Goal: Answer question/provide support

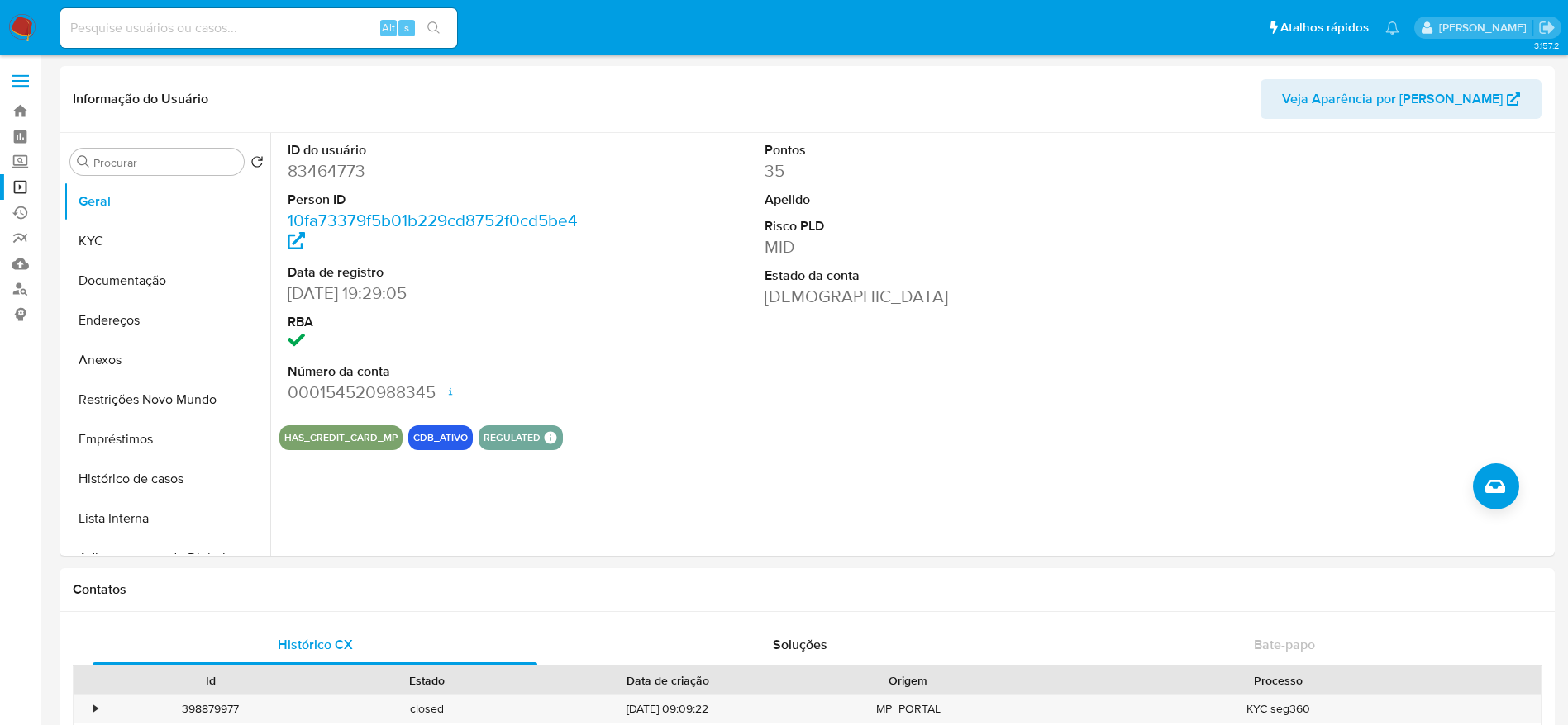
select select "10"
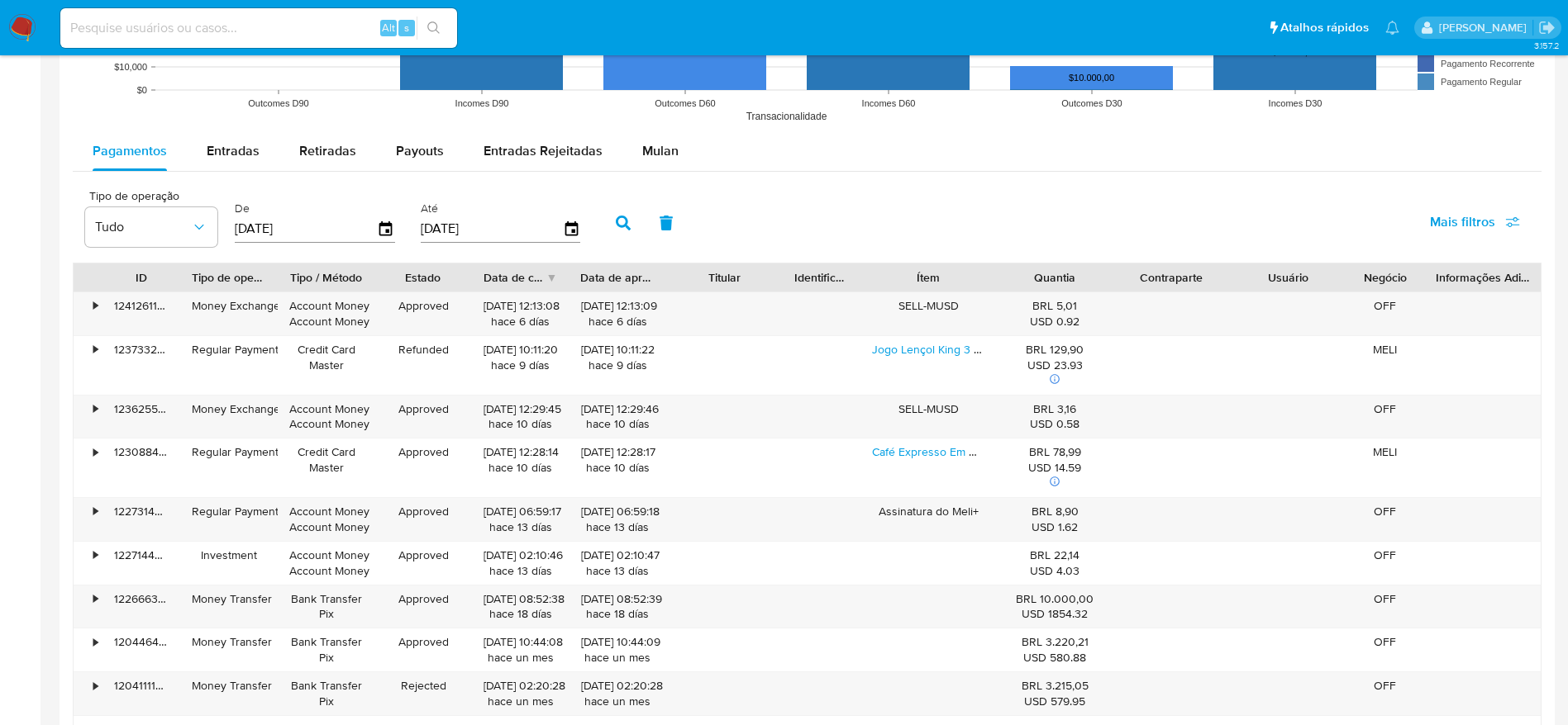
scroll to position [1487, 0]
click at [229, 33] on input at bounding box center [258, 28] width 397 height 21
paste input "DBNPO76klzS9QrdpRubDLCcU"
type input "DBNPO76klzS9QrdpRubDLCcU"
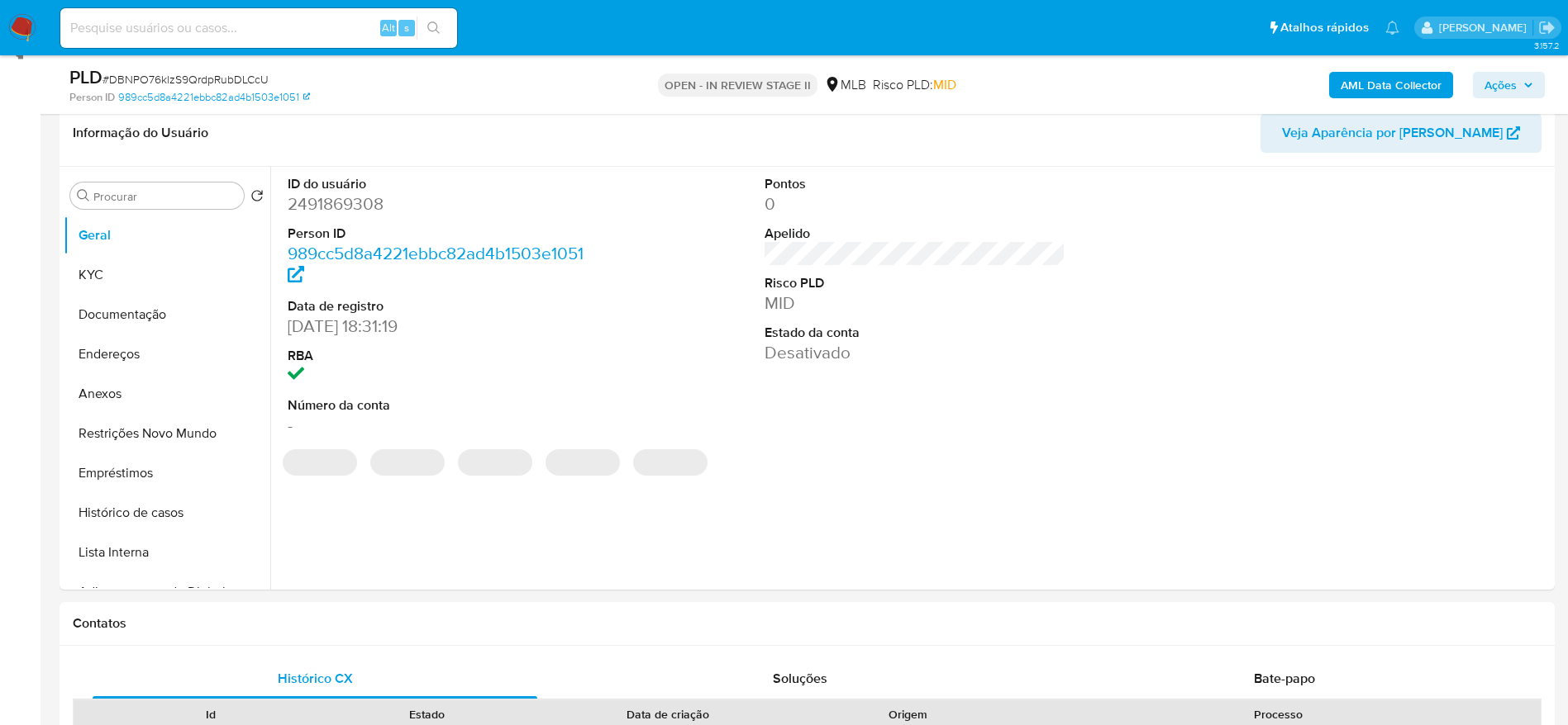
scroll to position [371, 0]
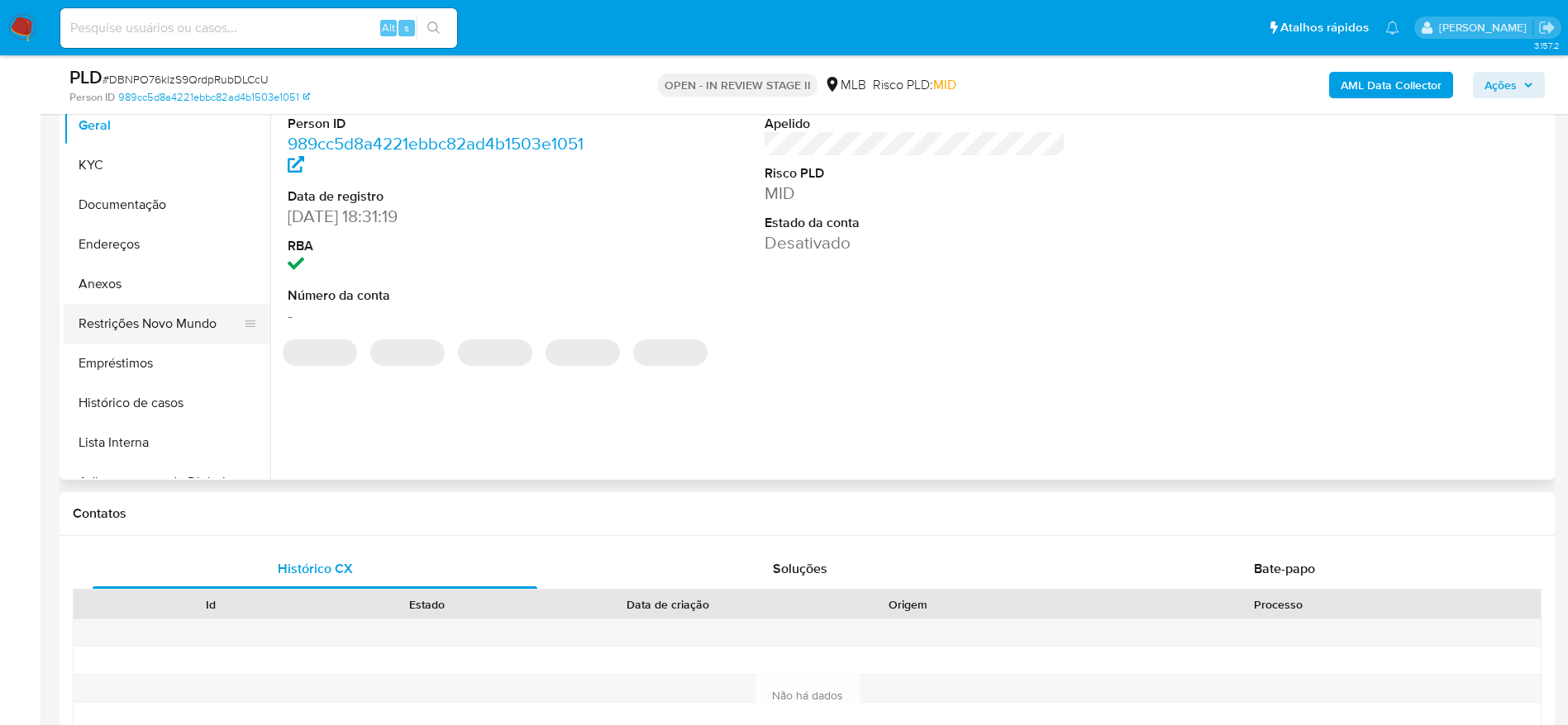
select select "10"
click at [138, 317] on button "Restrições Novo Mundo" at bounding box center [161, 323] width 193 height 40
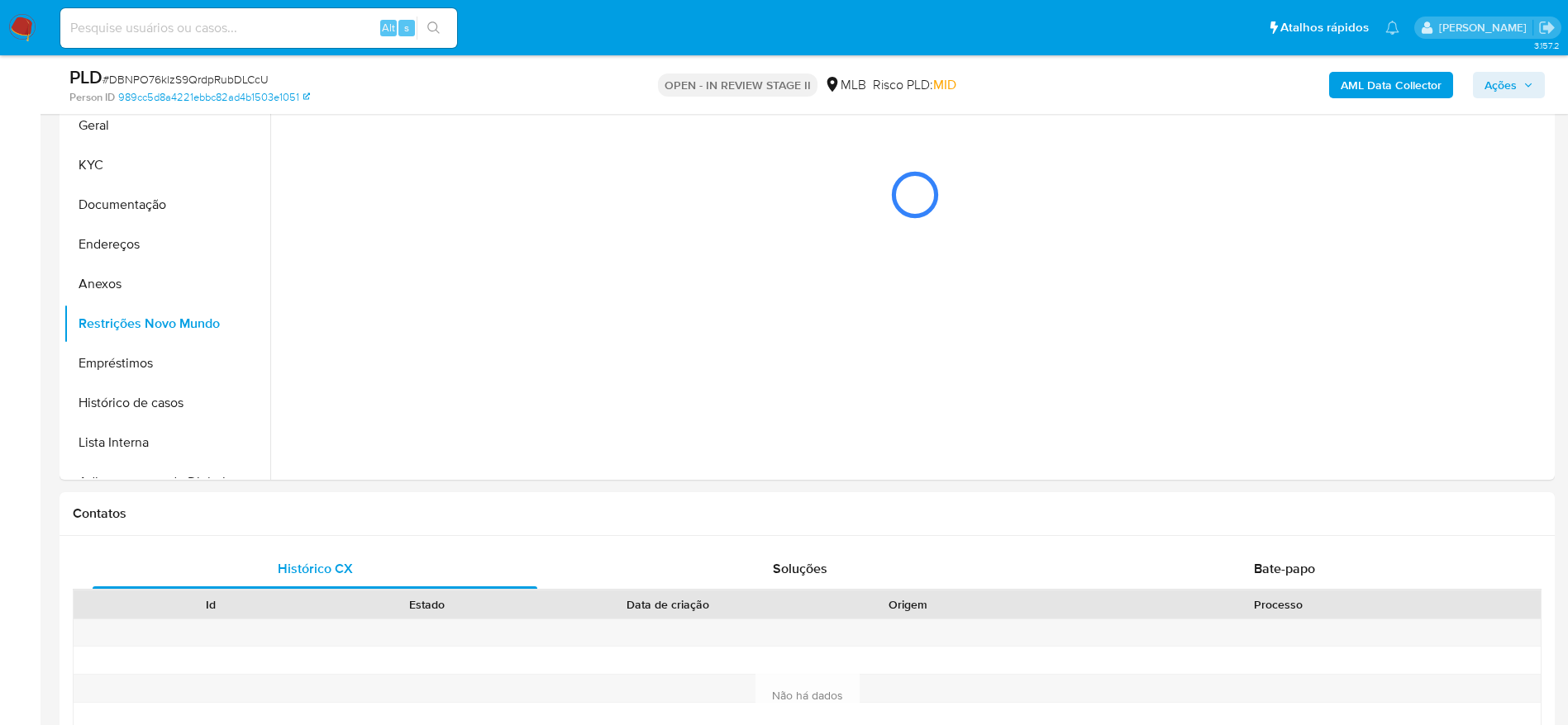
scroll to position [248, 0]
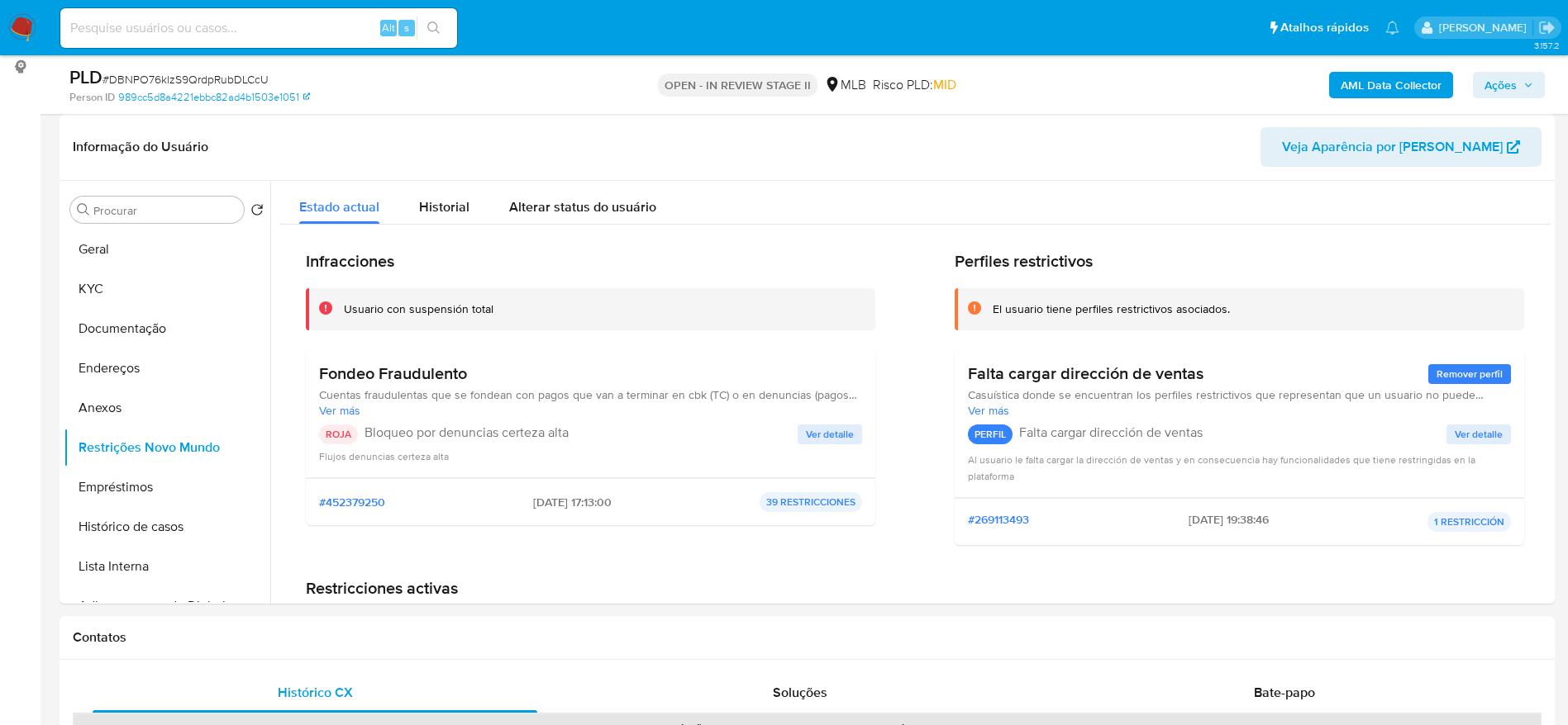
click at [295, 26] on input at bounding box center [258, 28] width 397 height 21
paste input "GPmcAsavm26AAwoTy1ZVZdg9"
type input "GPmcAsavm26AAwoTy1ZVZdg9"
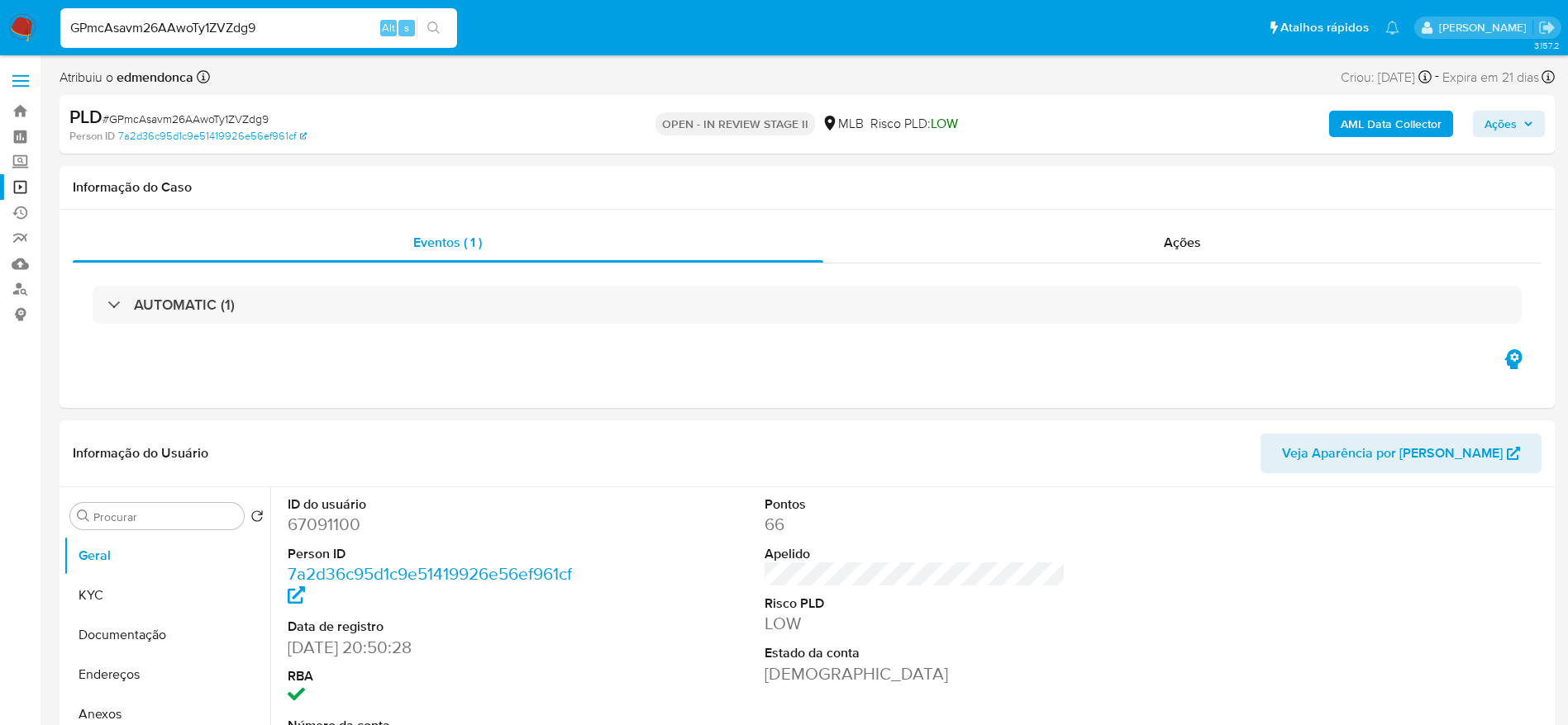
select select "10"
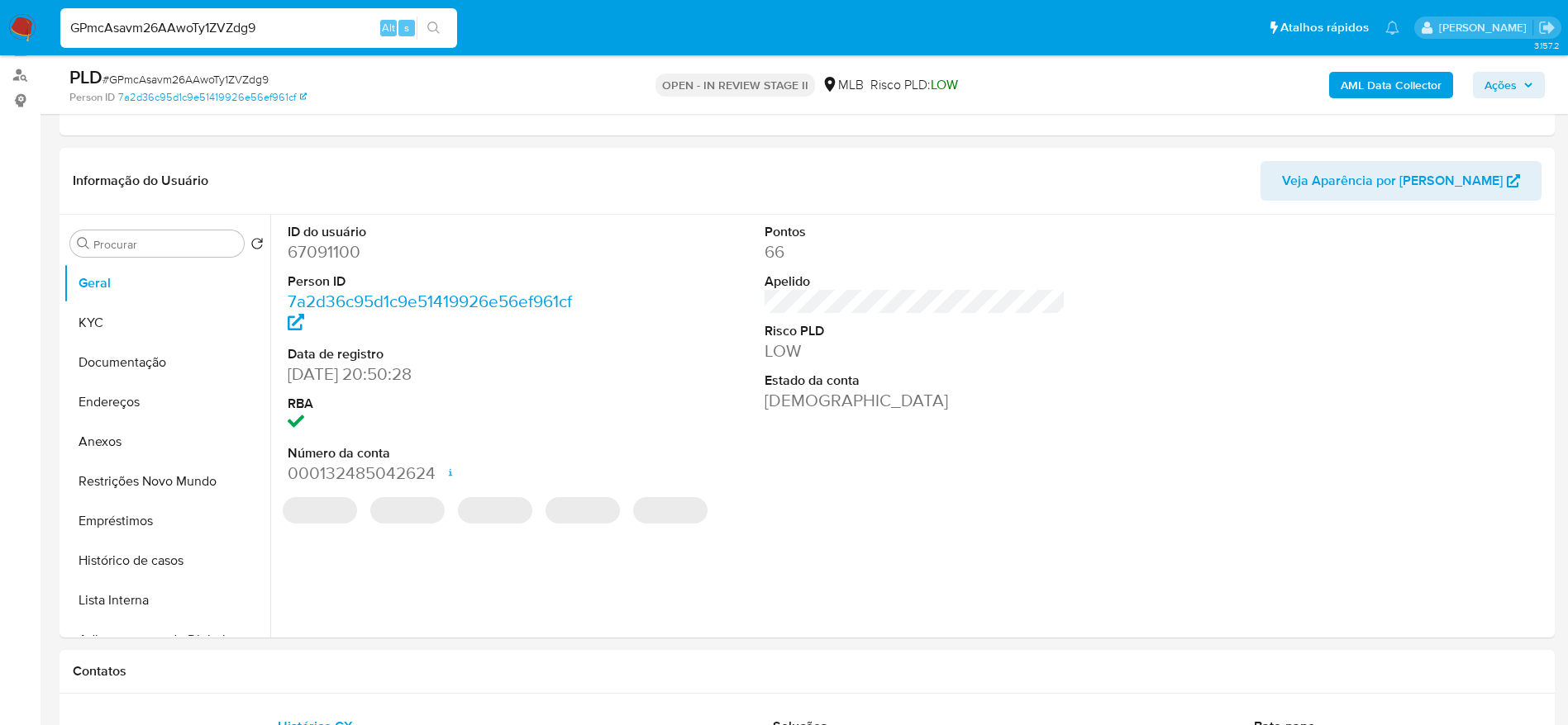
scroll to position [248, 0]
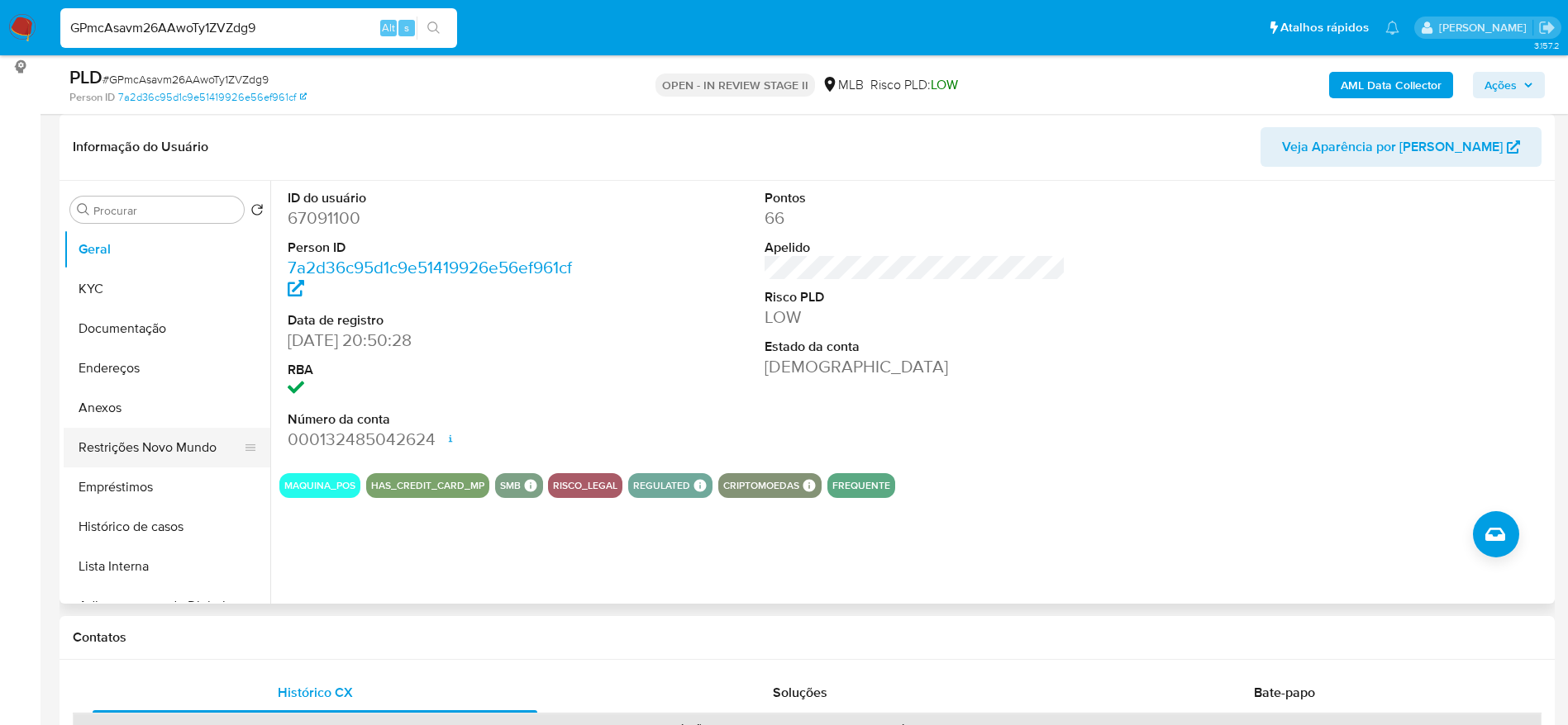
click at [94, 453] on button "Restrições Novo Mundo" at bounding box center [161, 447] width 193 height 40
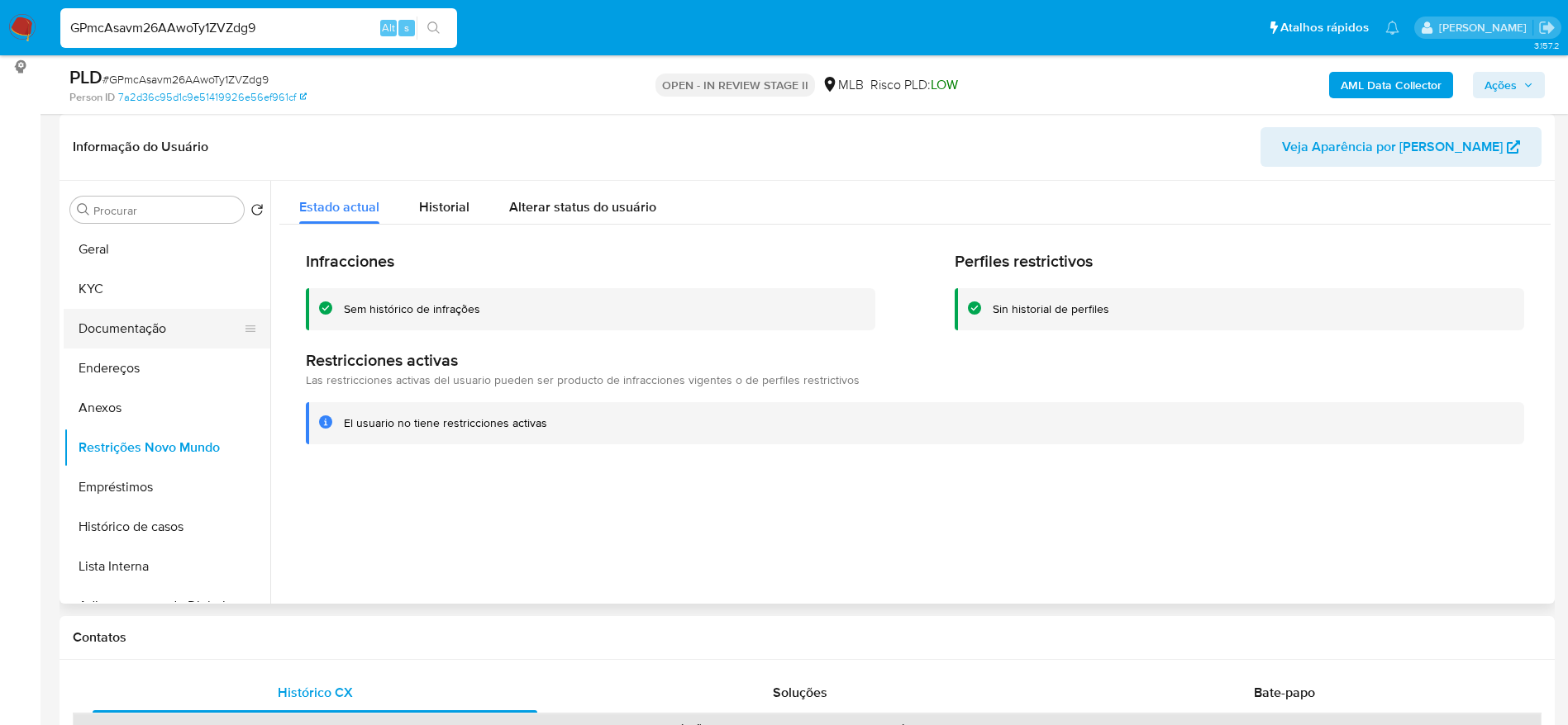
click at [124, 334] on button "Documentação" at bounding box center [161, 329] width 193 height 40
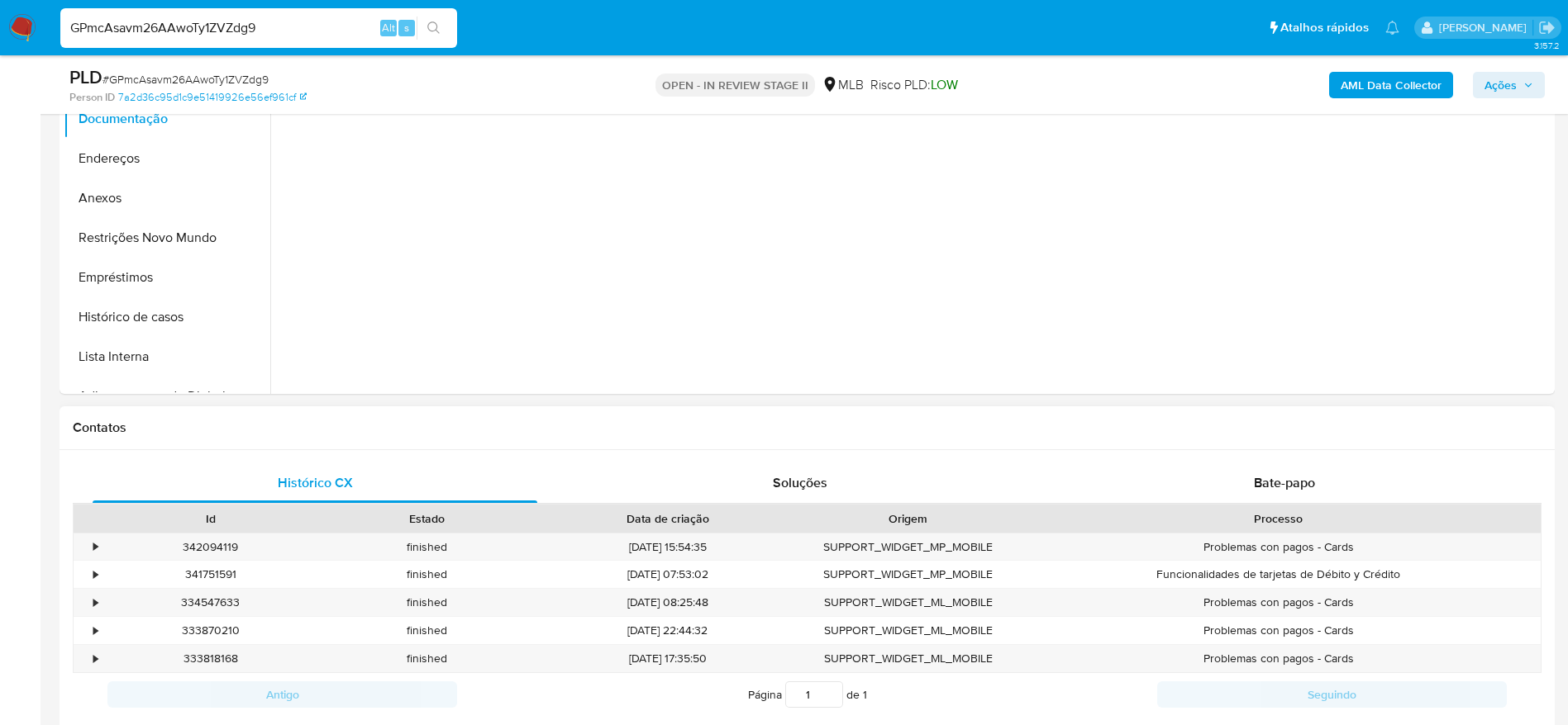
scroll to position [619, 0]
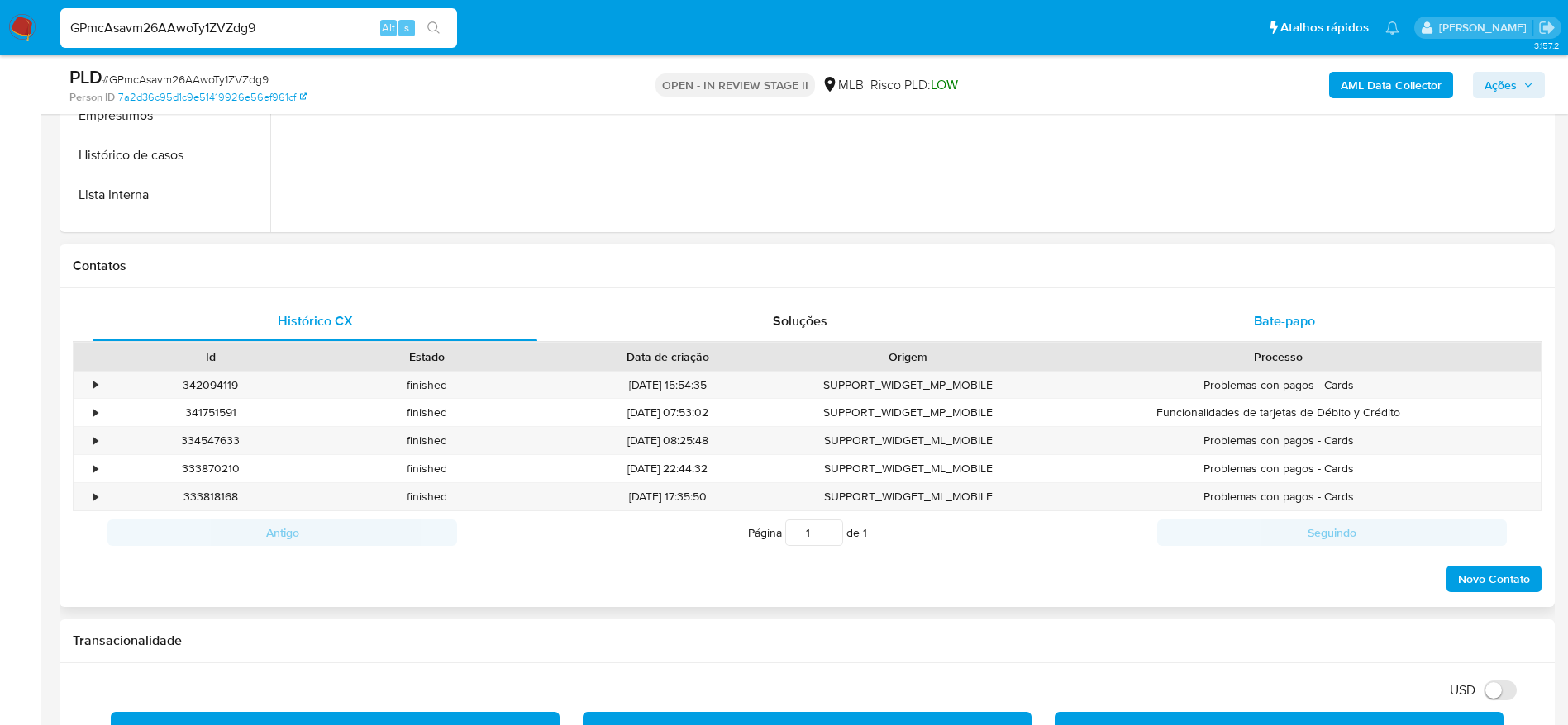
click at [1229, 307] on div "Bate-papo" at bounding box center [1284, 321] width 445 height 40
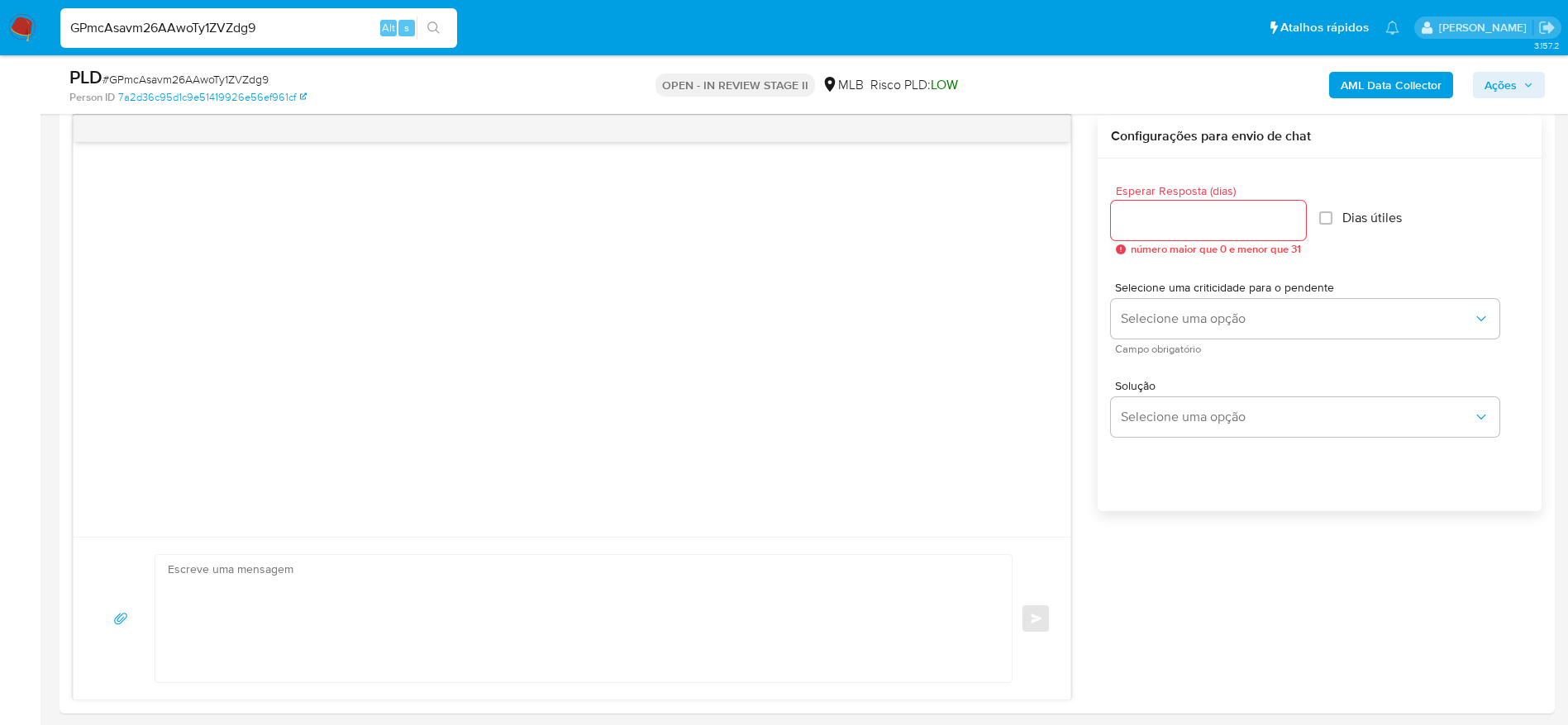
scroll to position [867, 0]
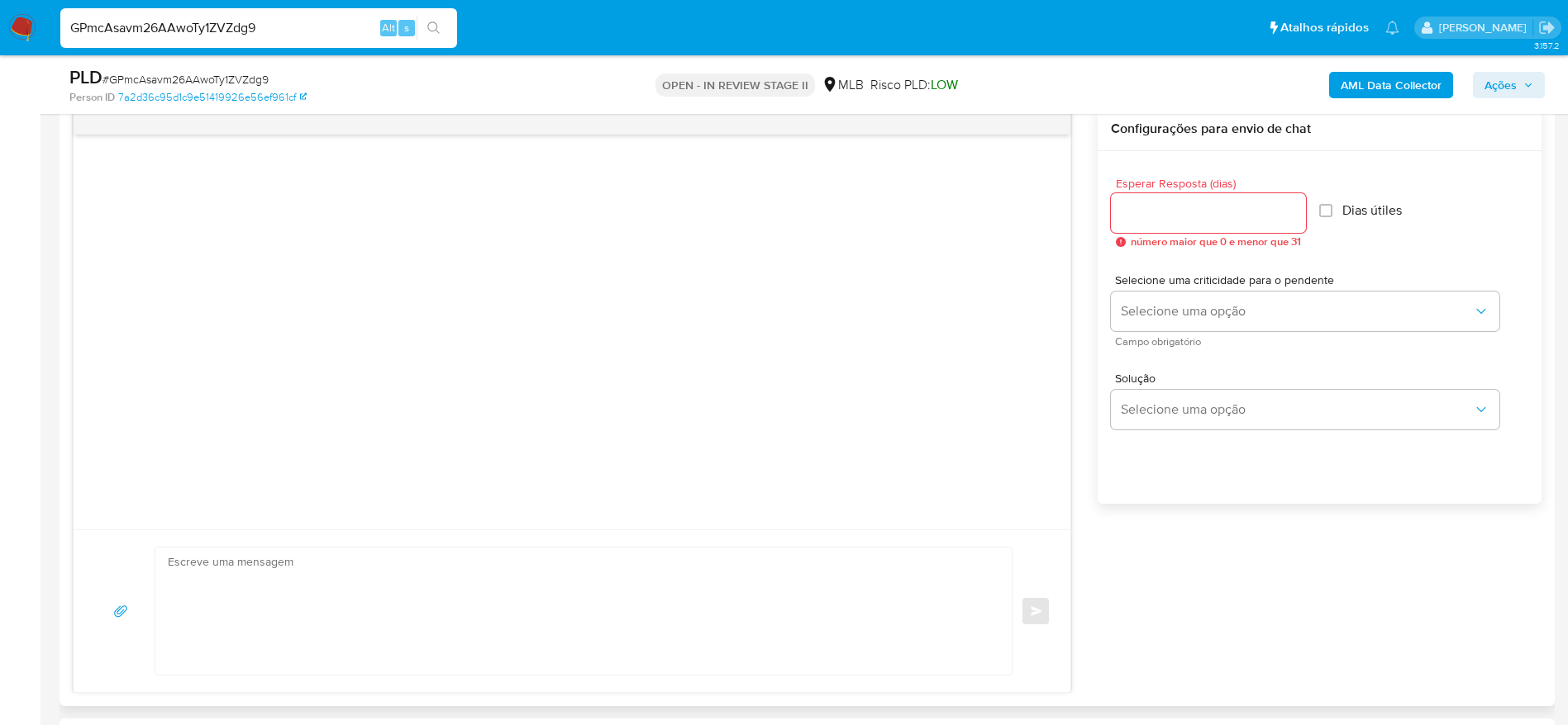
click at [574, 376] on div at bounding box center [571, 331] width 997 height 395
drag, startPoint x: 2, startPoint y: 544, endPoint x: 16, endPoint y: 542, distance: 14.1
click at [459, 581] on textarea at bounding box center [580, 611] width 823 height 127
paste textarea "Olá! Estamos realizando uma verificação adicional de segurança [PERSON_NAME] de…"
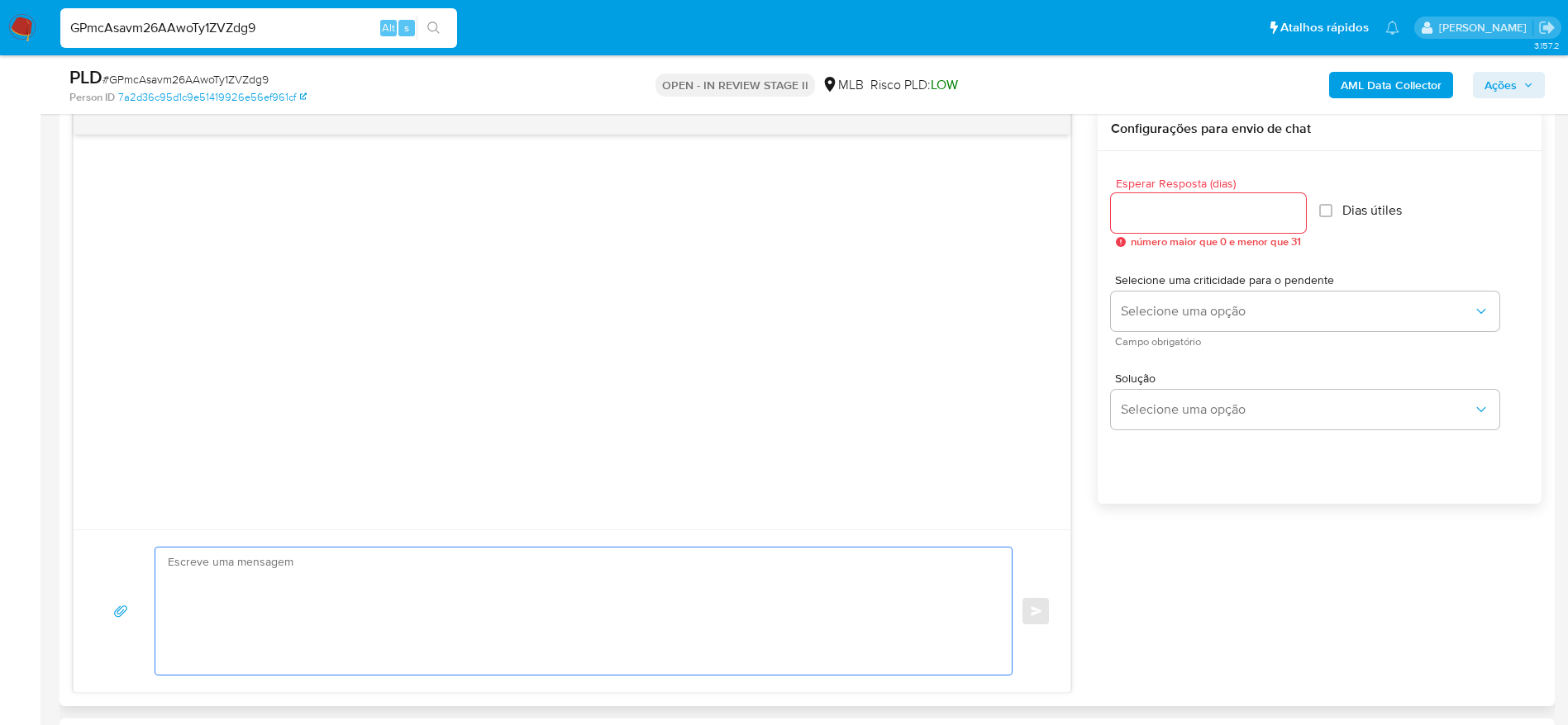
type textarea "Olá! Estamos realizando uma verificação adicional de segurança [PERSON_NAME] de…"
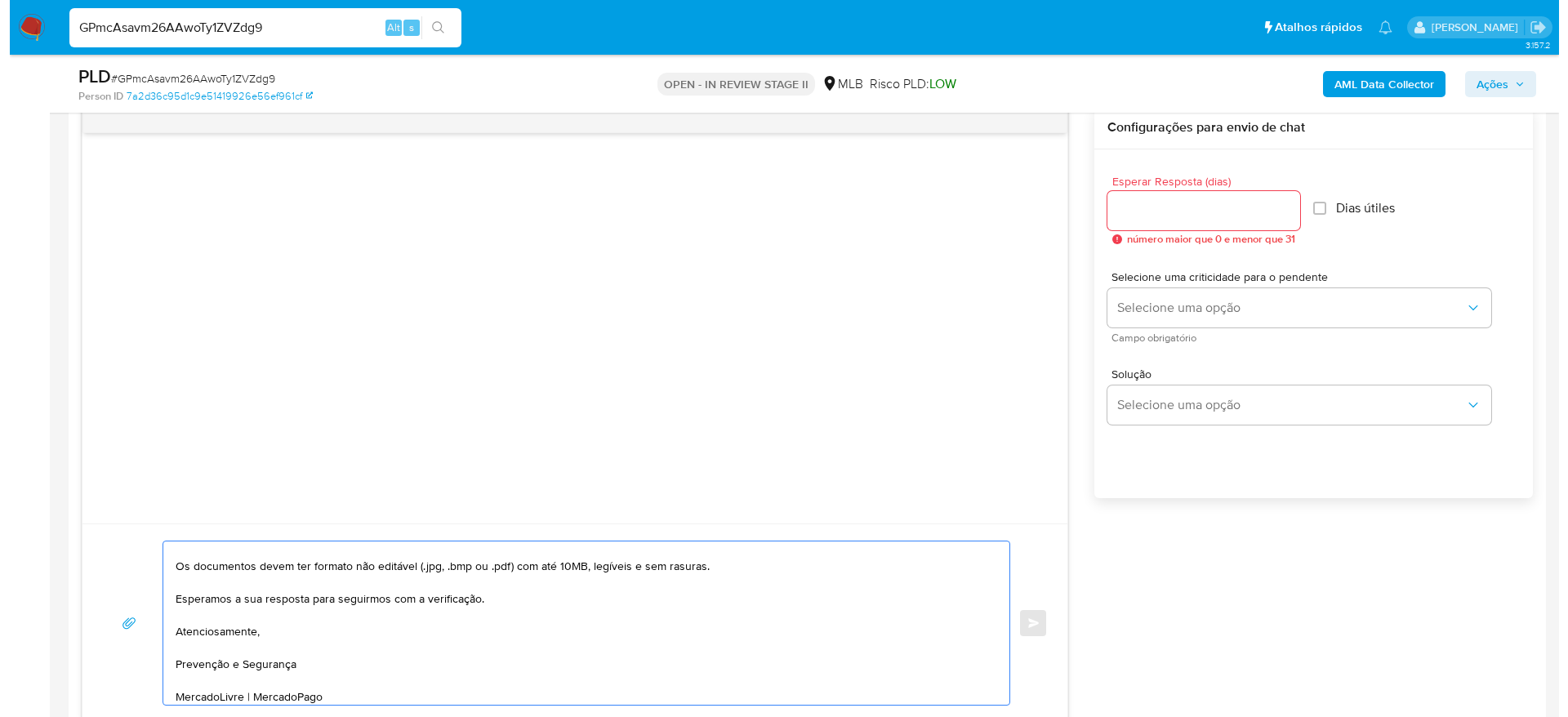
scroll to position [0, 0]
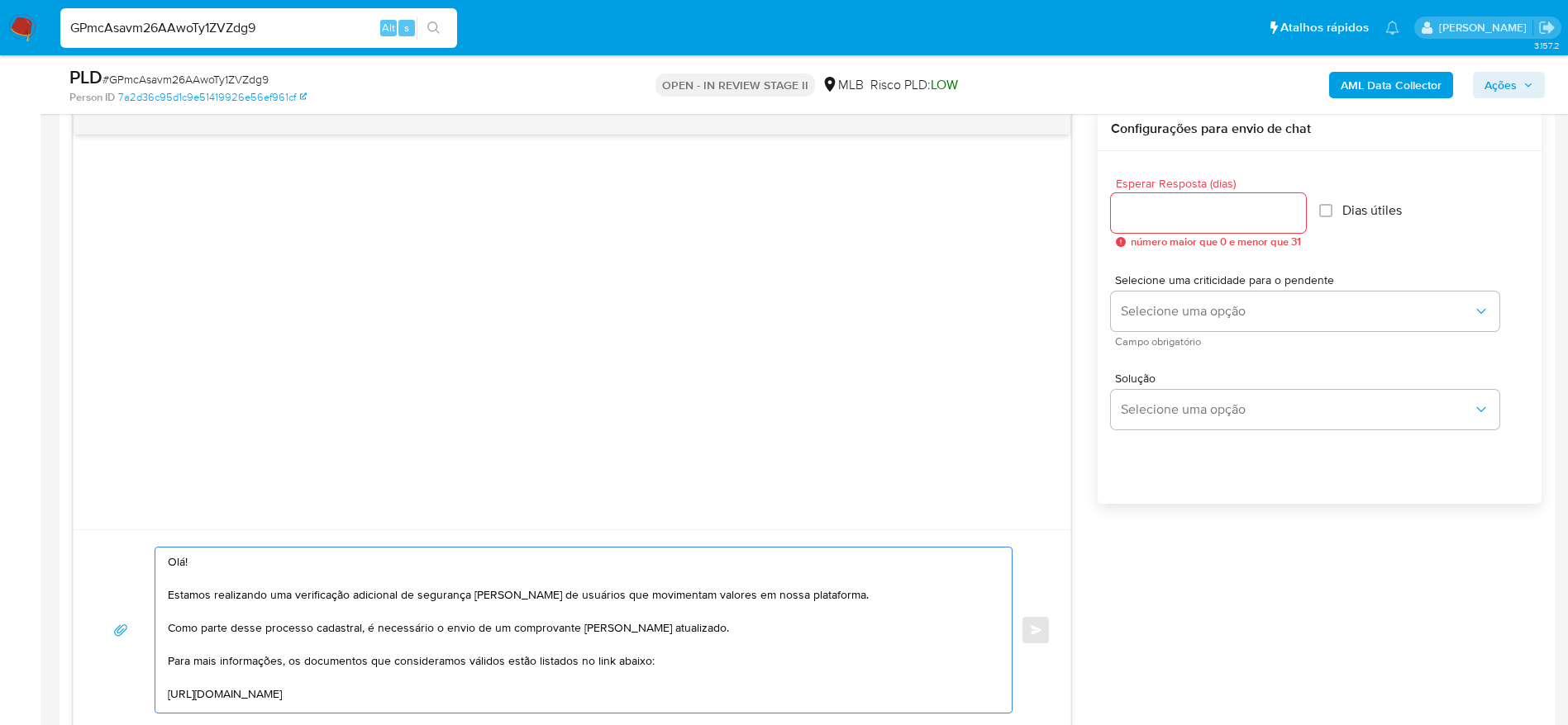
drag, startPoint x: 484, startPoint y: 704, endPoint x: 0, endPoint y: 306, distance: 626.6
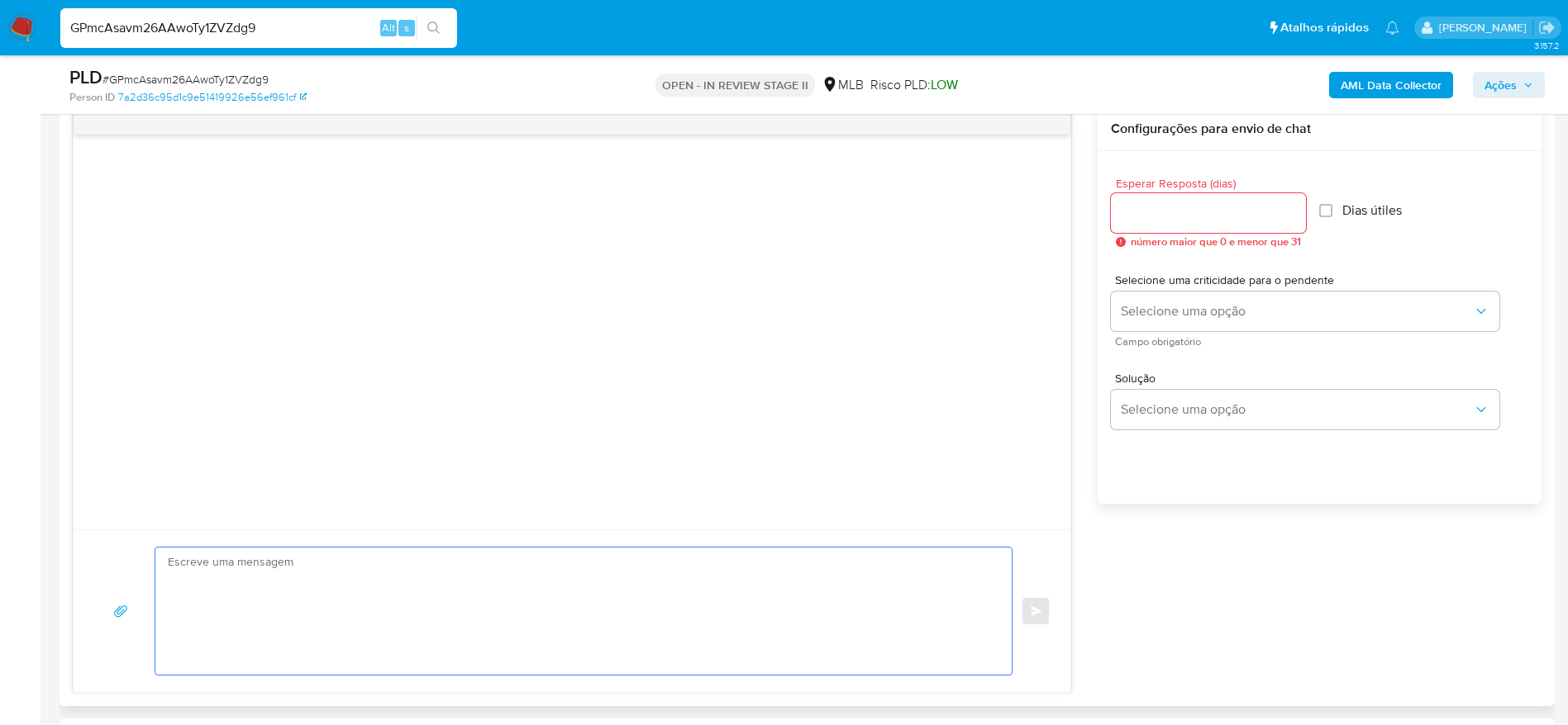
click at [1204, 214] on input "Esperar Resposta (dias)" at bounding box center [1209, 213] width 195 height 21
type input "3"
click at [1325, 206] on input "Dias útiles" at bounding box center [1321, 211] width 13 height 13
checkbox input "true"
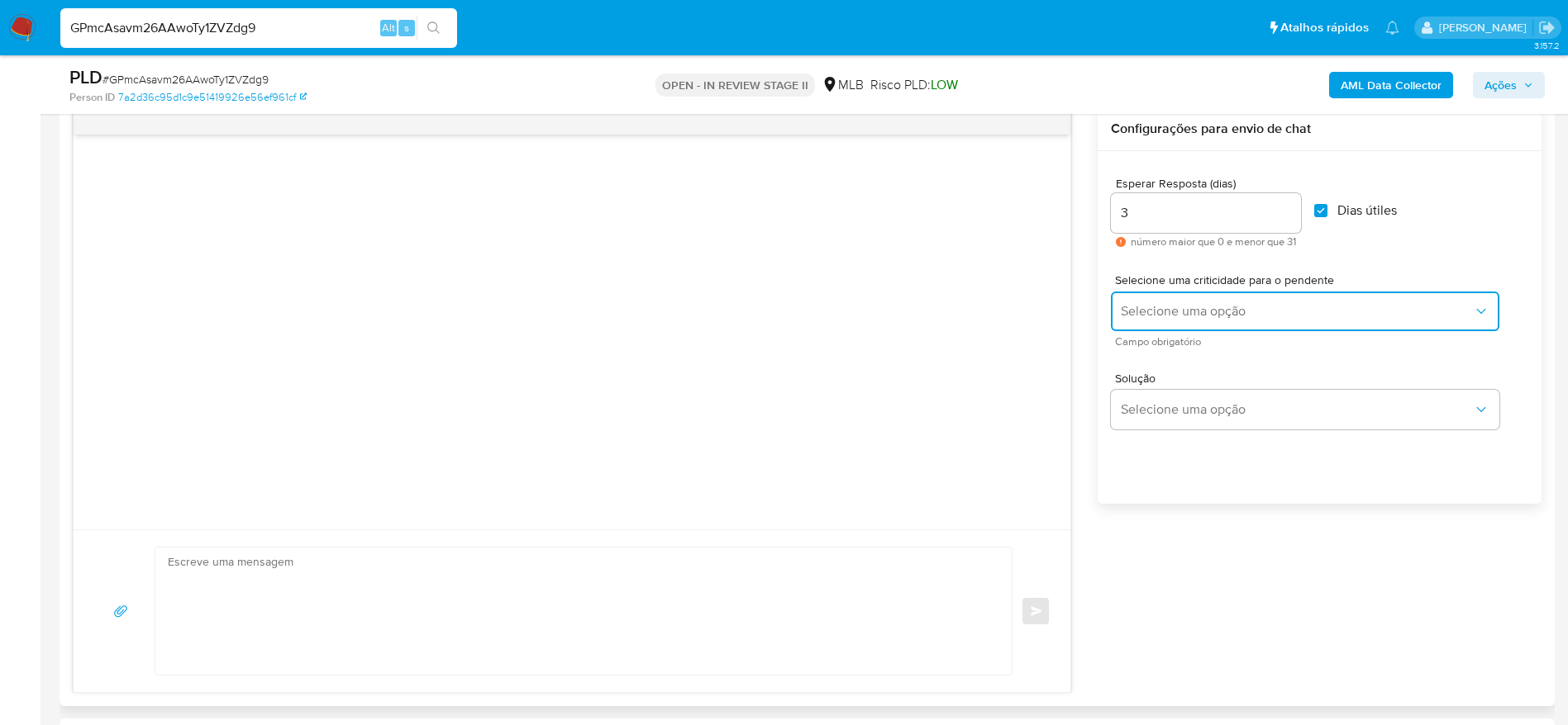
click at [1337, 292] on button "Selecione uma opção" at bounding box center [1305, 311] width 388 height 40
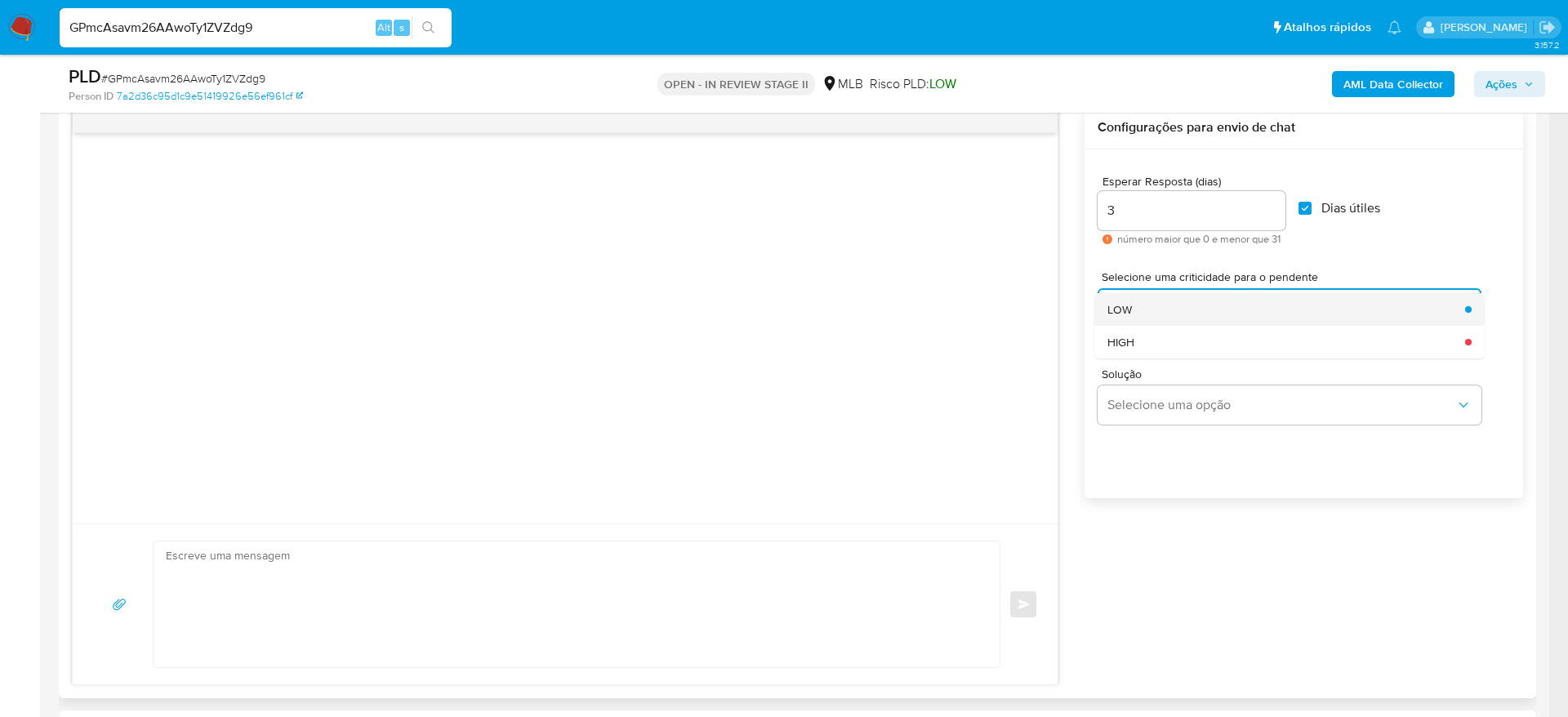
click at [1294, 308] on div "LOW" at bounding box center [1281, 309] width 348 height 33
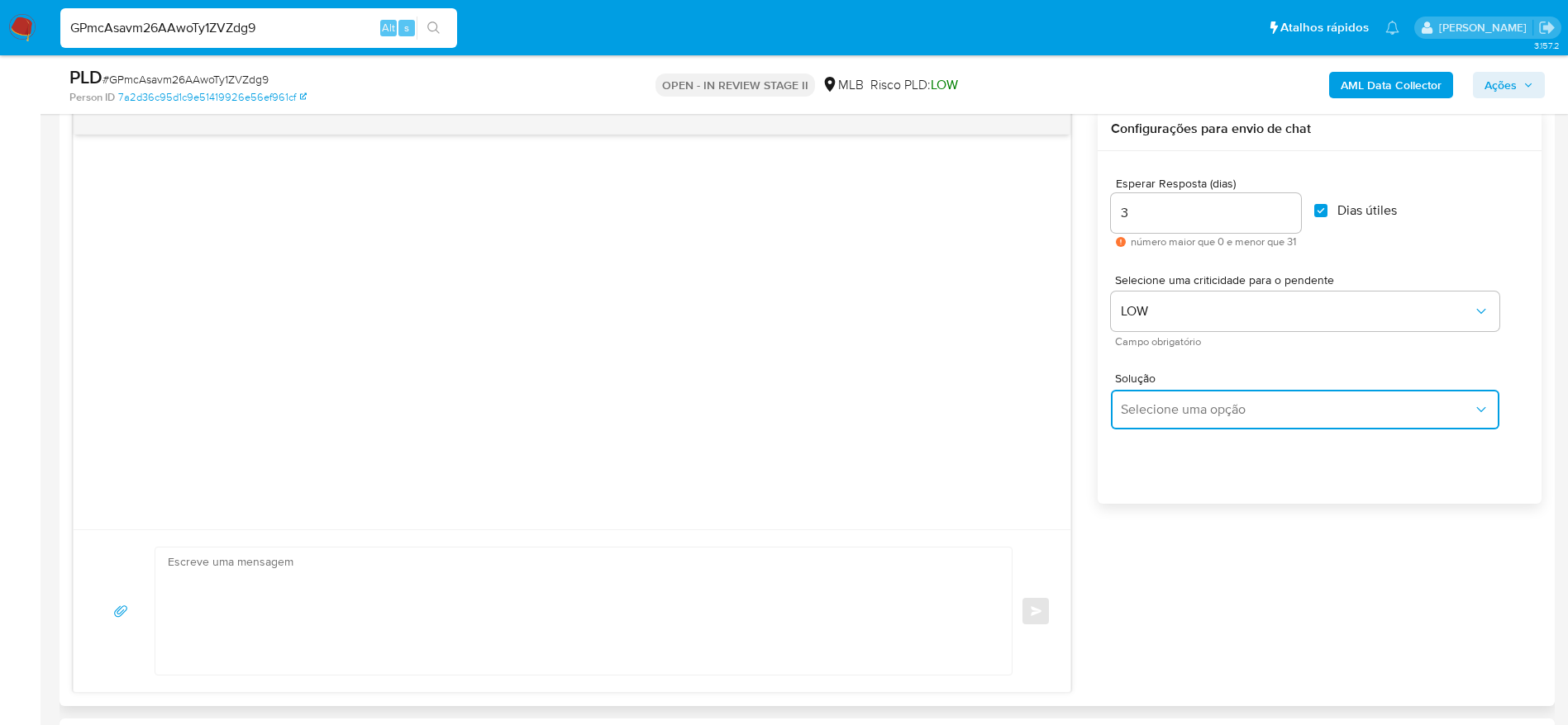
click at [1401, 406] on span "Selecione uma opção" at bounding box center [1297, 409] width 352 height 17
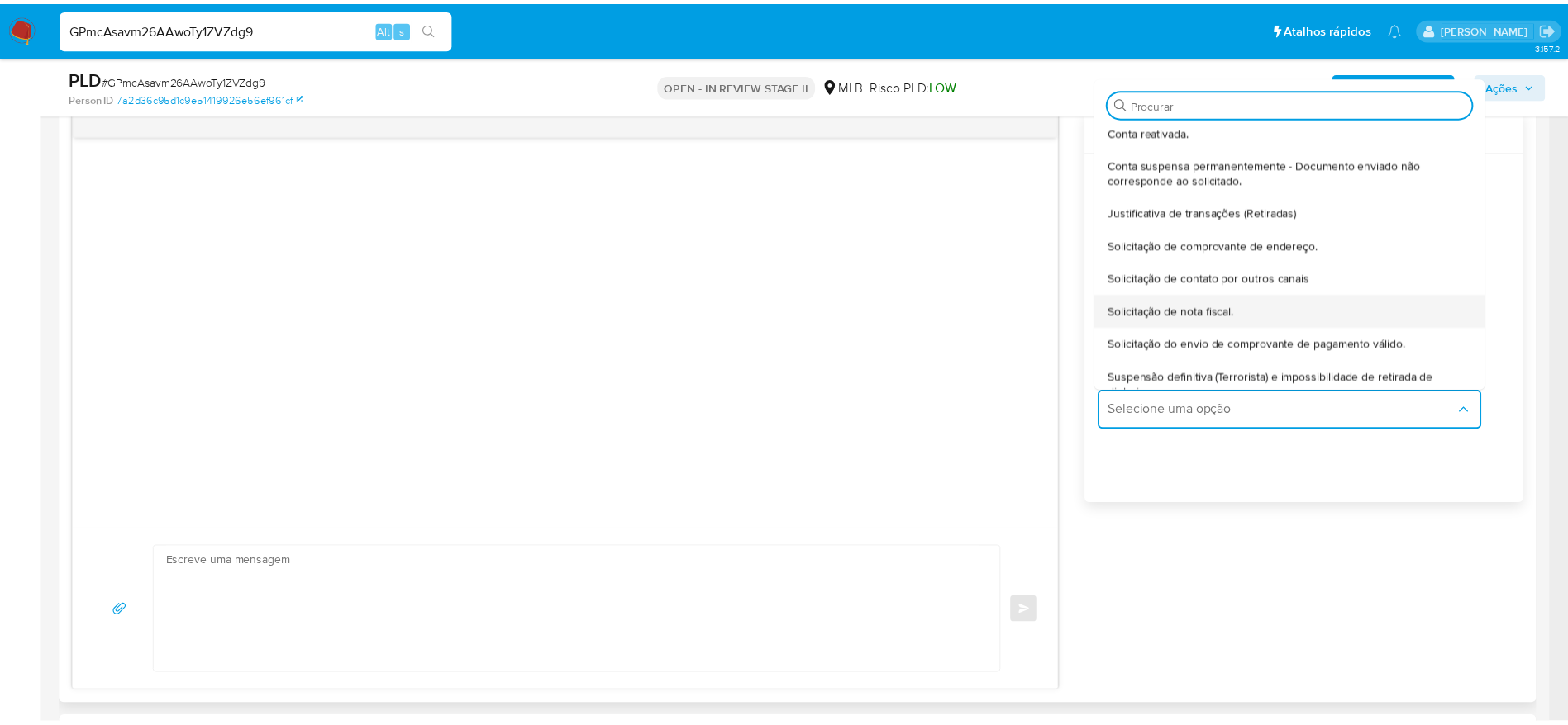
scroll to position [123, 0]
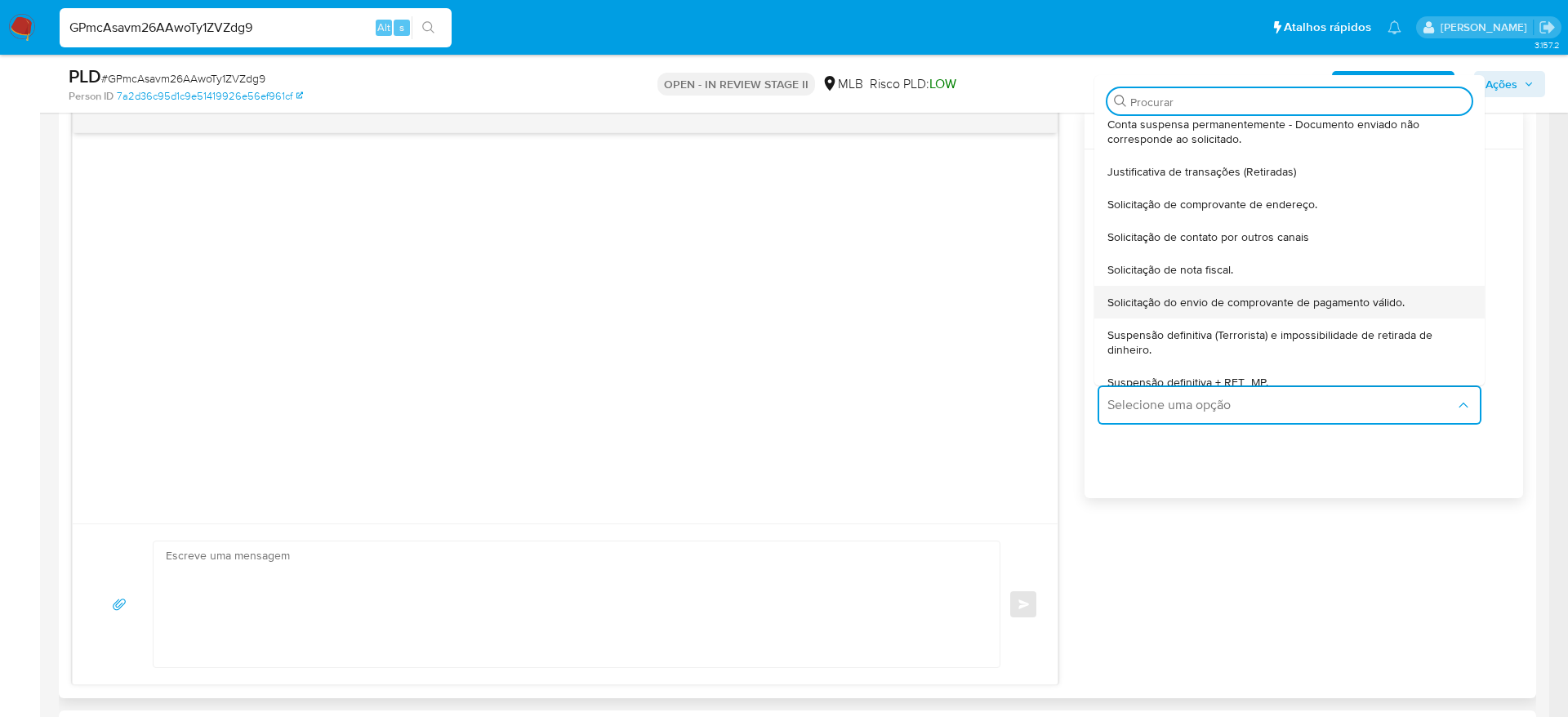
click at [1419, 301] on div "Solicitação do envio de comprovante de pagamento válido." at bounding box center [1284, 302] width 354 height 33
type textarea "Olá,Suspendemos a sua conta para uma verificação adicional de segurança.Por fav…"
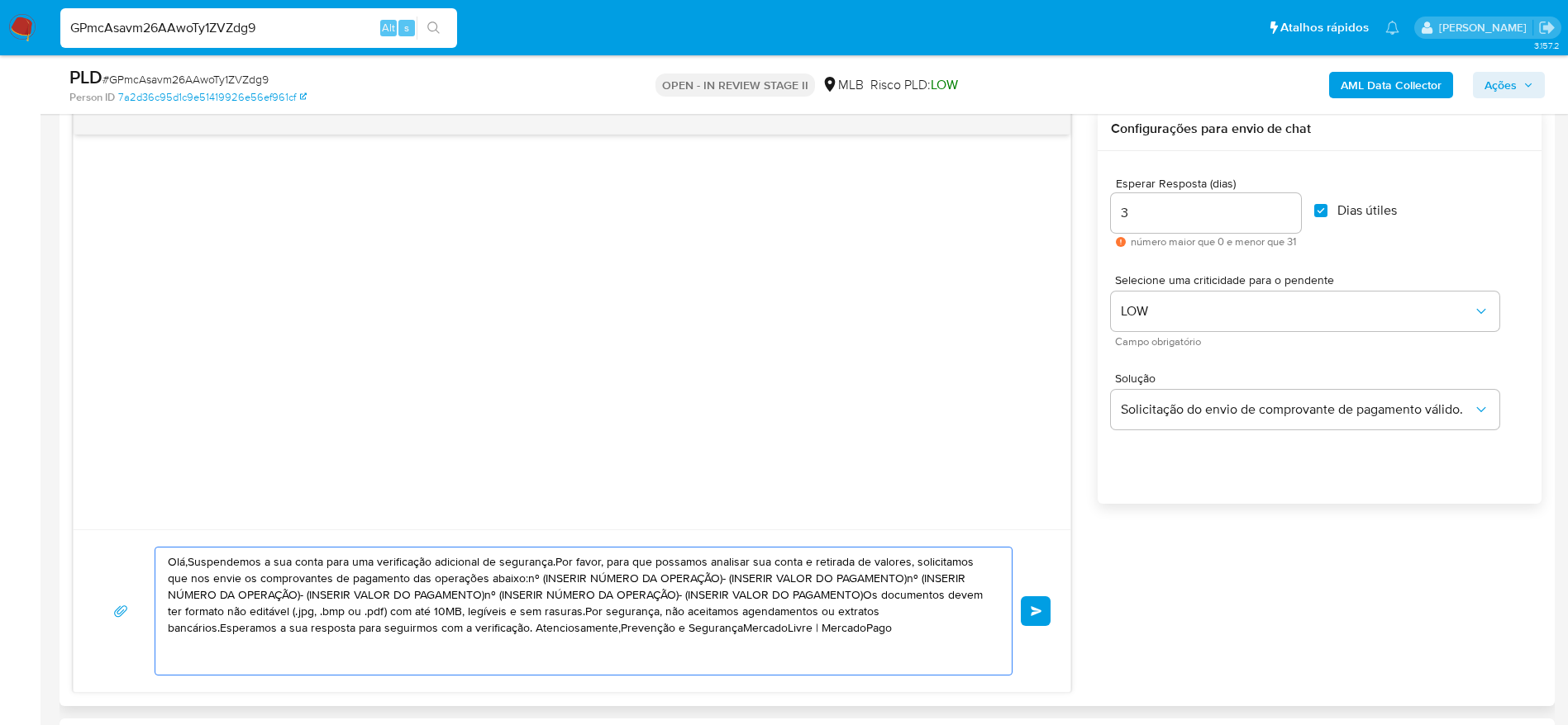
drag, startPoint x: 771, startPoint y: 630, endPoint x: 60, endPoint y: 521, distance: 719.3
click at [60, 521] on div "Histórico CX Soluções Bate-papo Id Estado Data de criação Origem Processo • 342…" at bounding box center [807, 373] width 1496 height 666
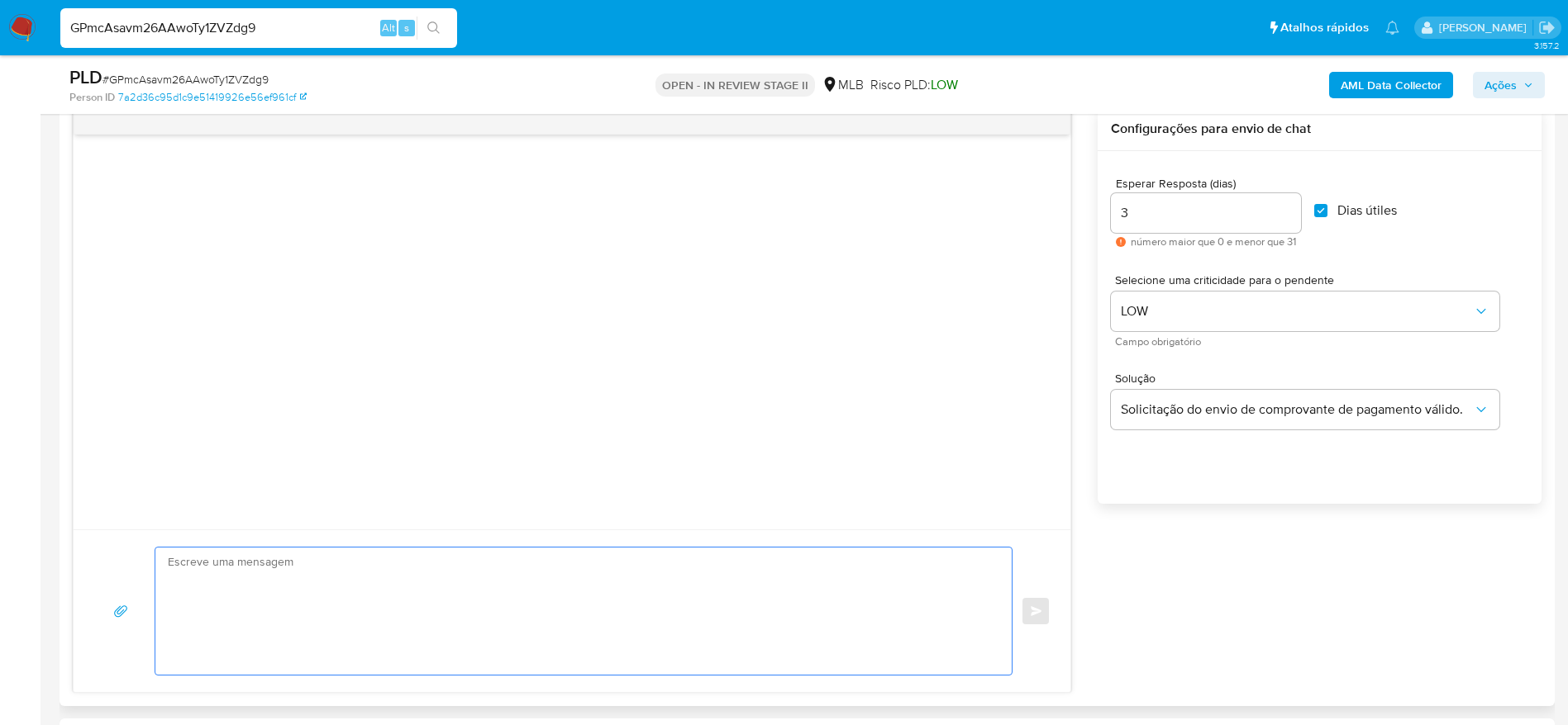
paste textarea "Olá! Estamos realizando uma verificação adicional de segurança [PERSON_NAME] de…"
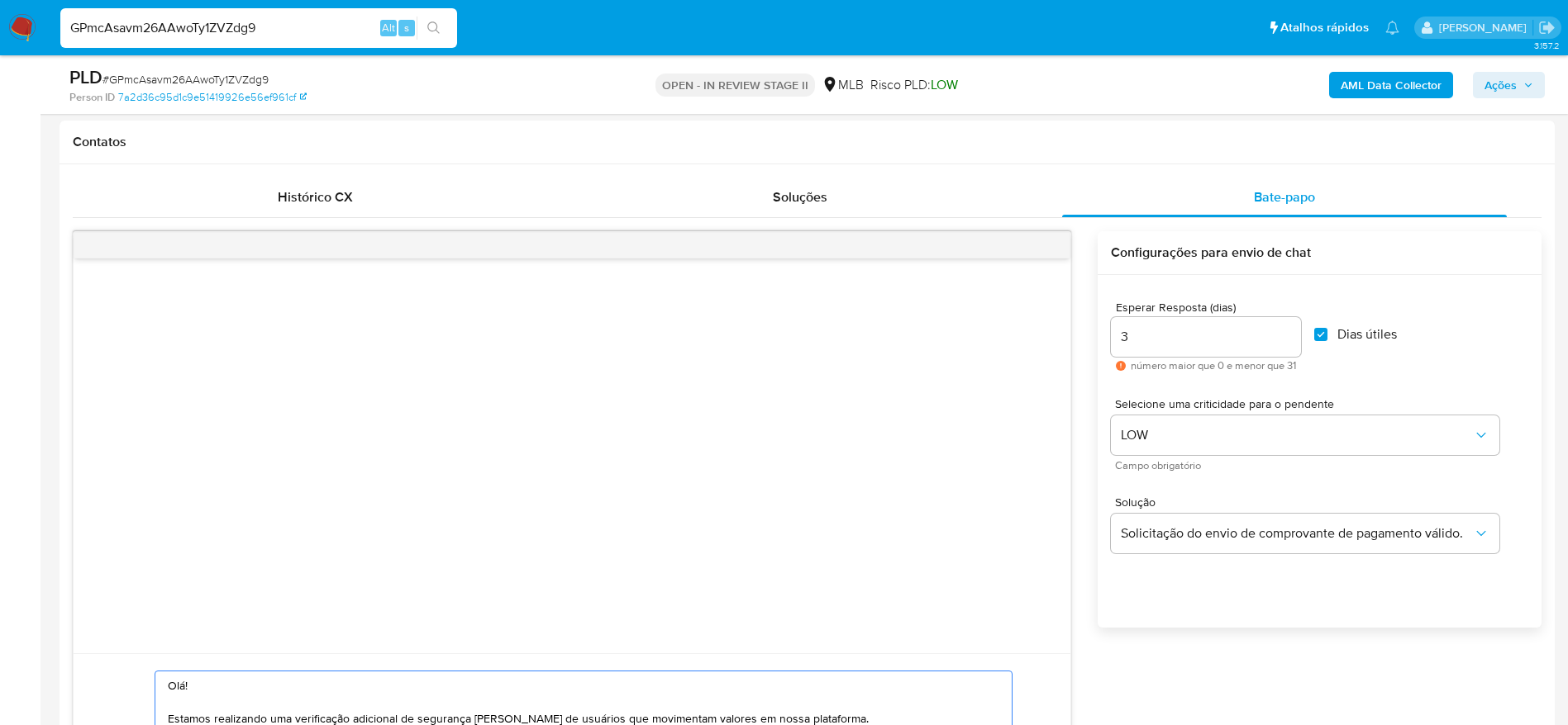
scroll to position [991, 0]
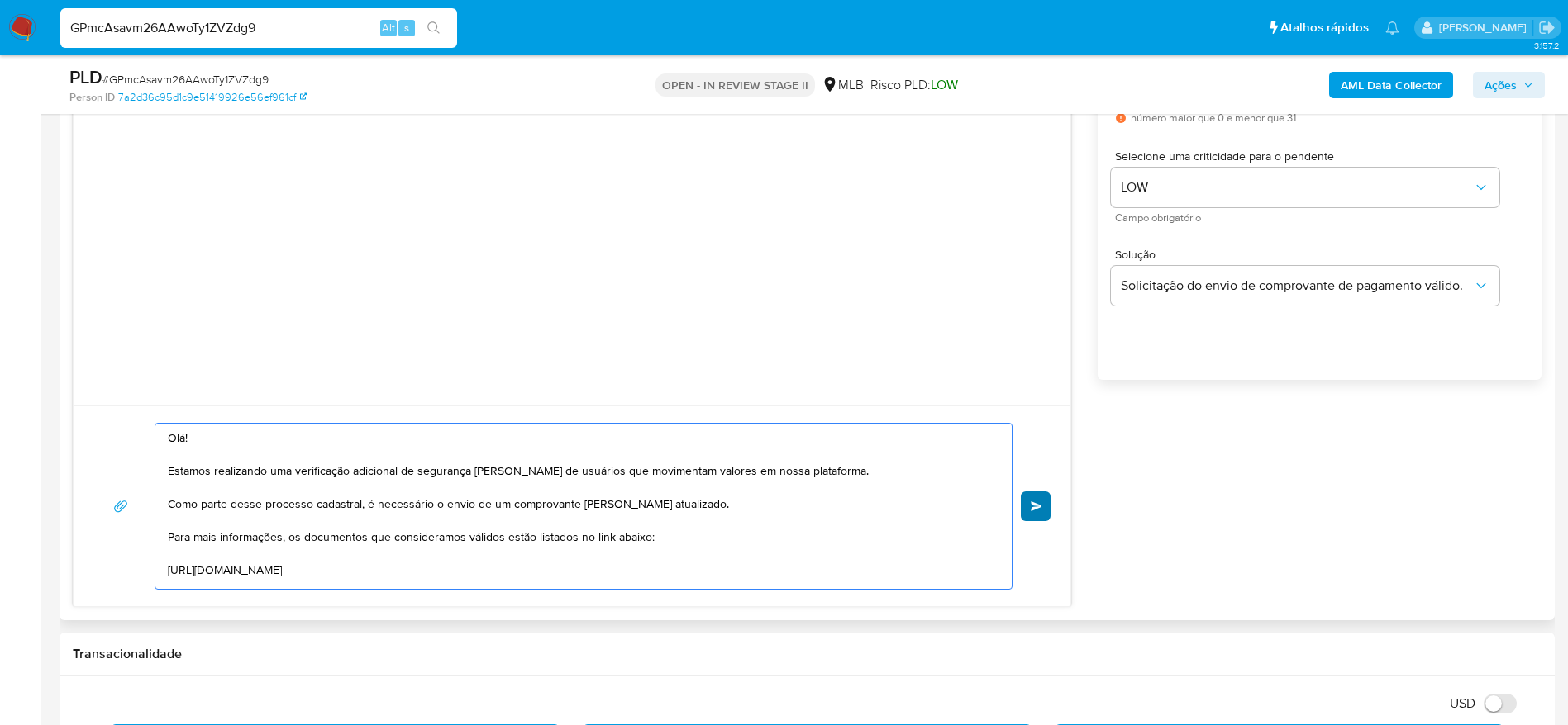
type textarea "Olá! Estamos realizando uma verificação adicional de segurança [PERSON_NAME] de…"
click at [1034, 516] on button "common.send" at bounding box center [1036, 506] width 30 height 30
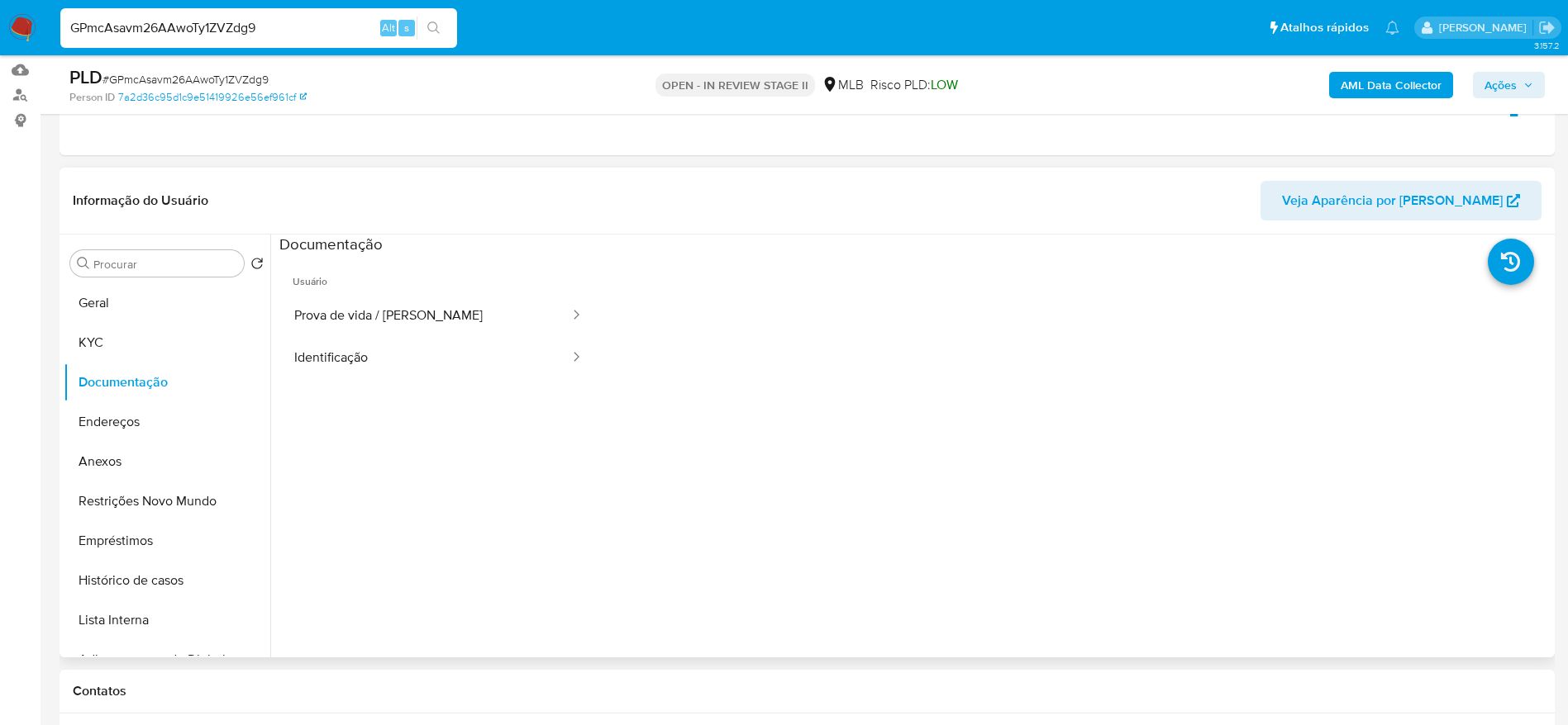
scroll to position [0, 0]
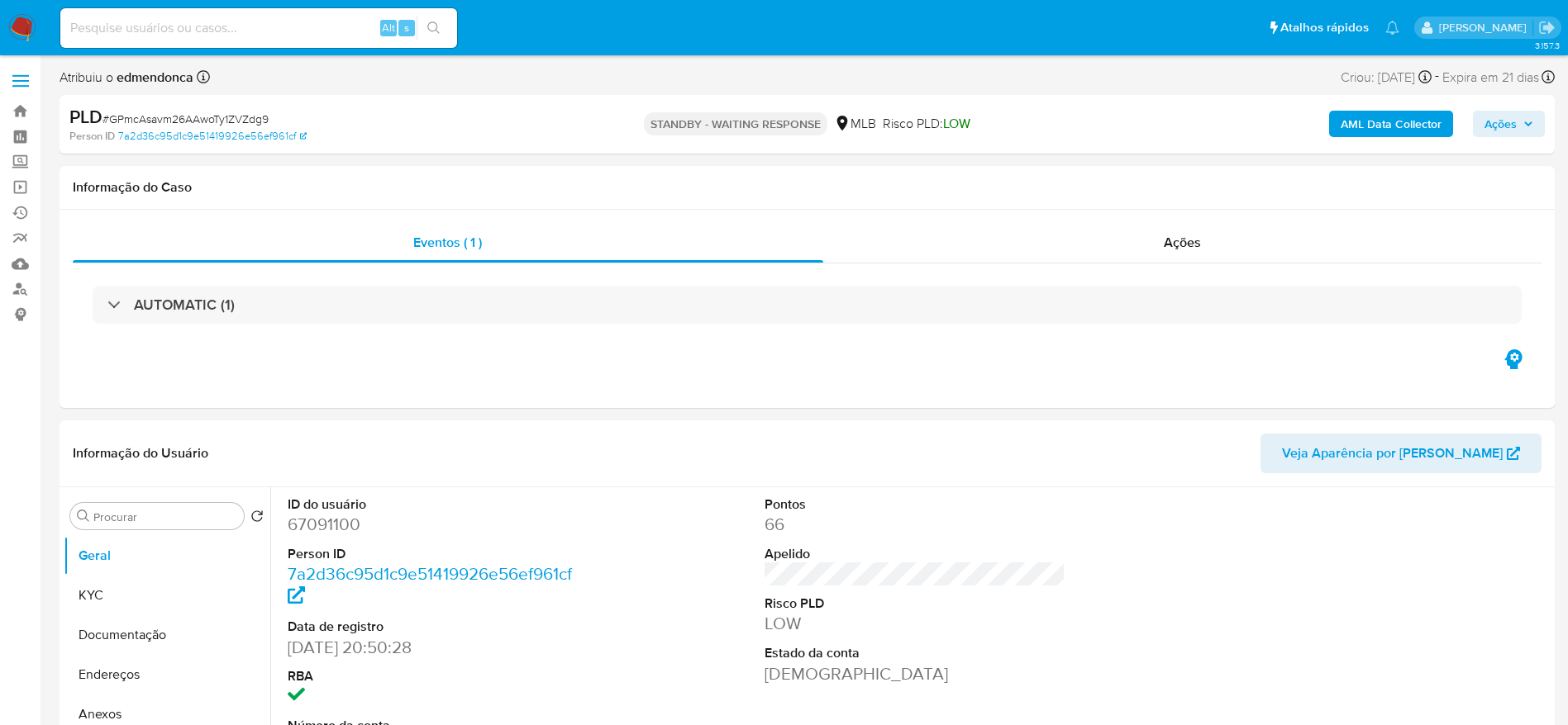
select select "10"
click at [19, 26] on img at bounding box center [22, 28] width 28 height 28
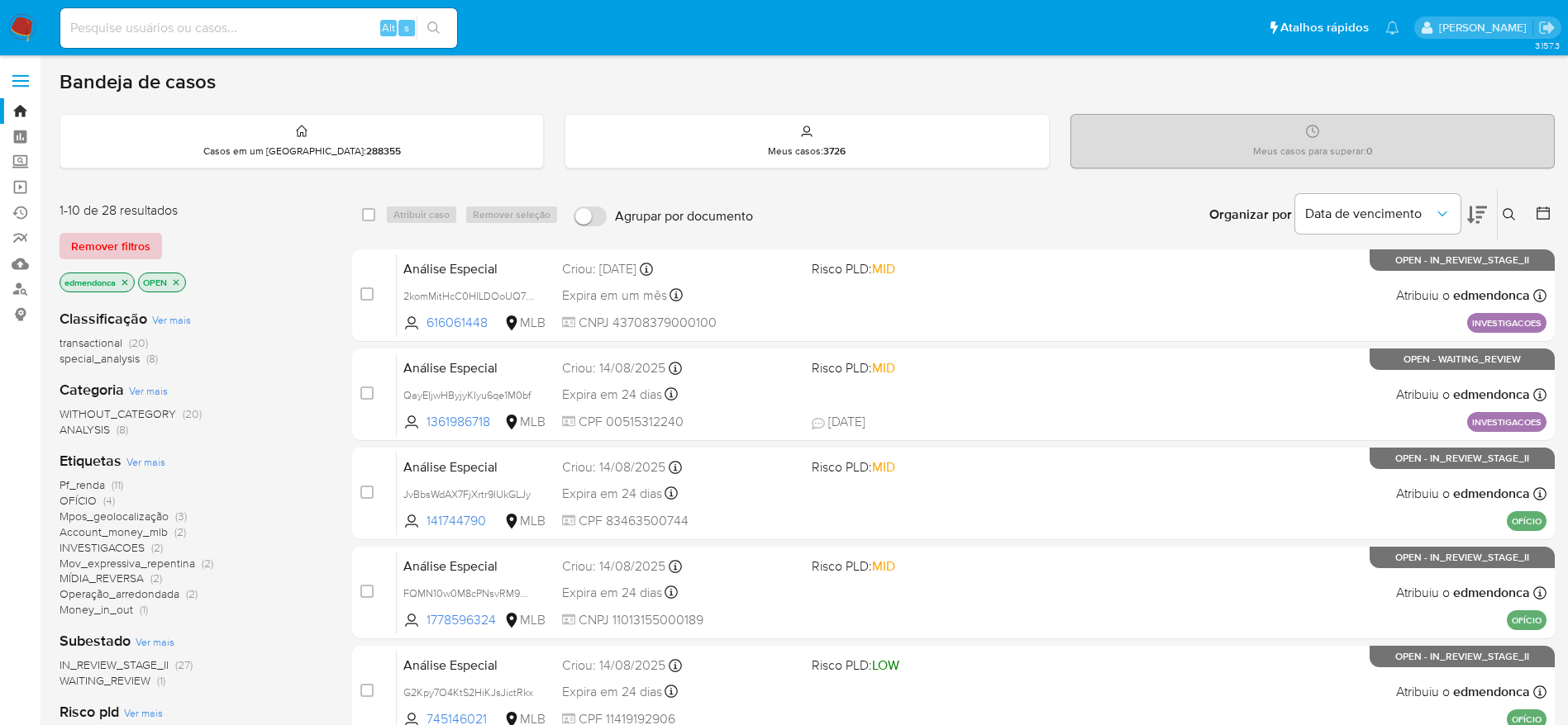
click at [100, 251] on span "Remover filtros" at bounding box center [111, 246] width 79 height 23
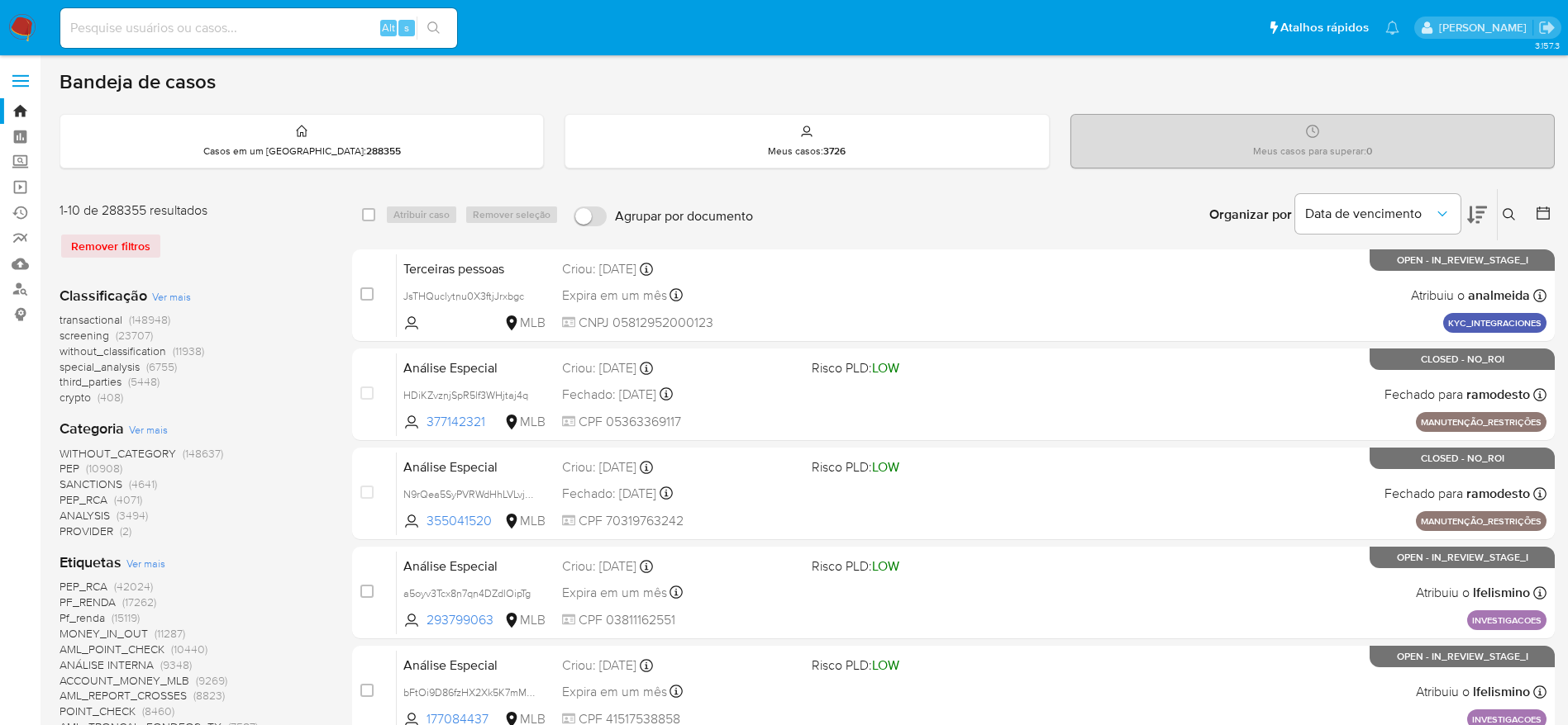
click at [1505, 212] on icon at bounding box center [1509, 214] width 13 height 13
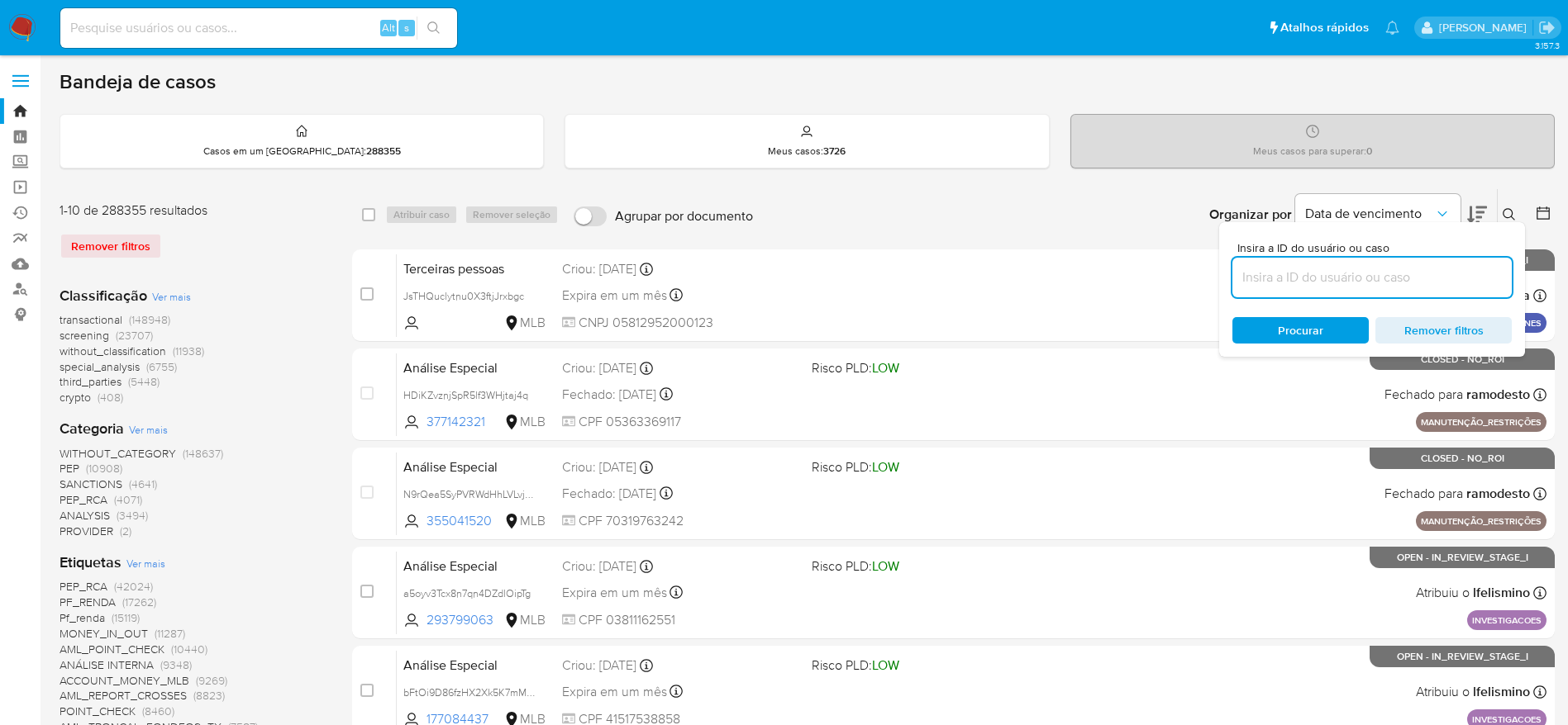
click at [1340, 271] on input at bounding box center [1372, 277] width 280 height 21
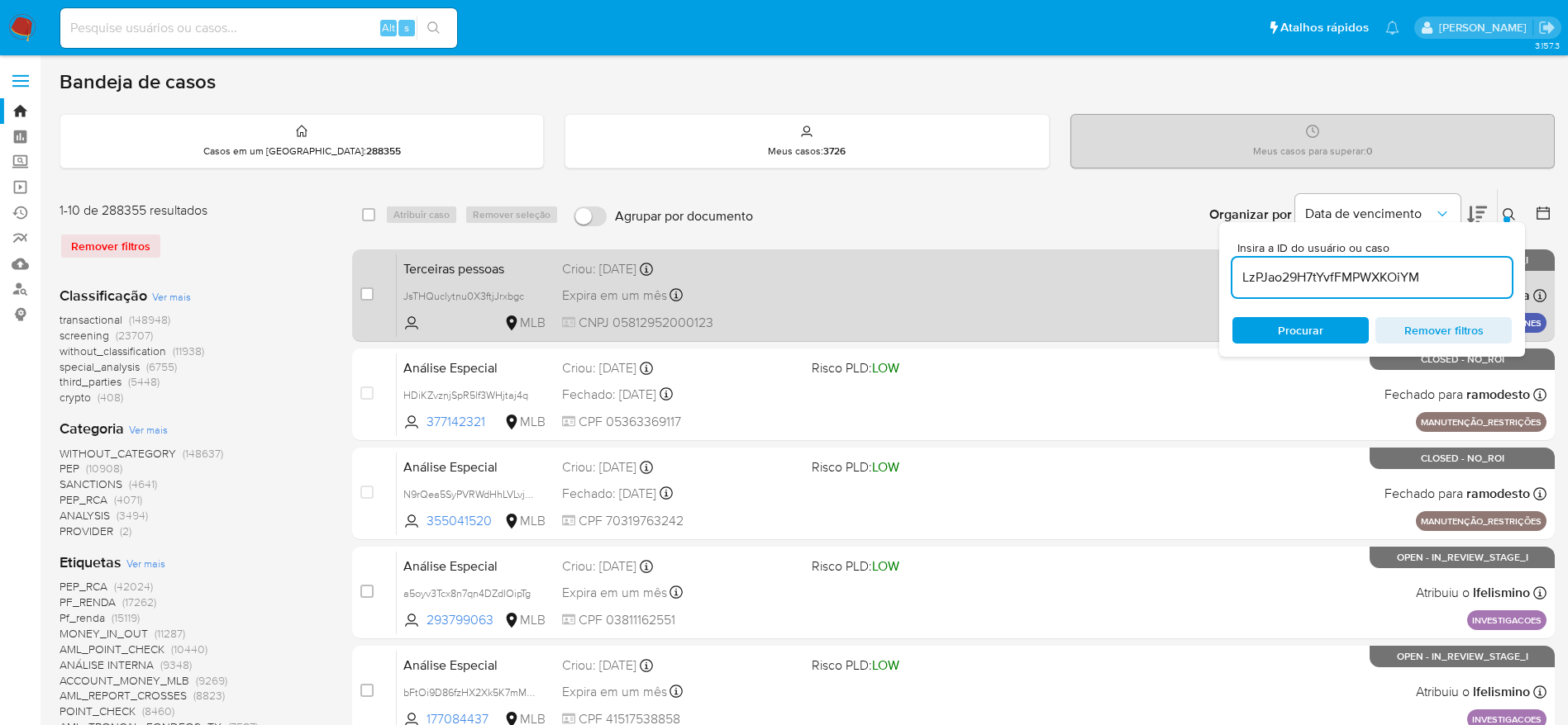
type input "LzPJao29H7tYvfFMPWXKOiYM"
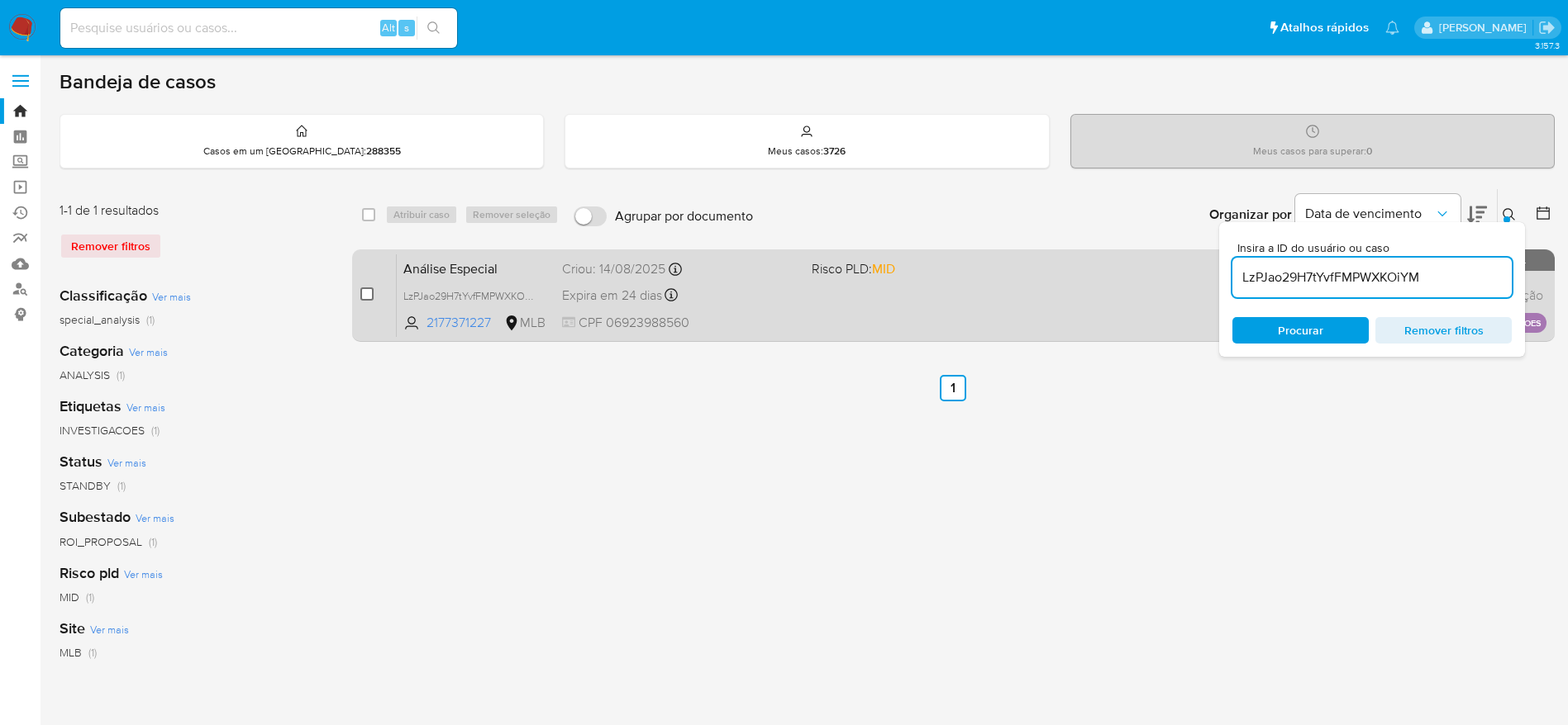
click at [366, 300] on input "checkbox" at bounding box center [367, 294] width 13 height 13
checkbox input "true"
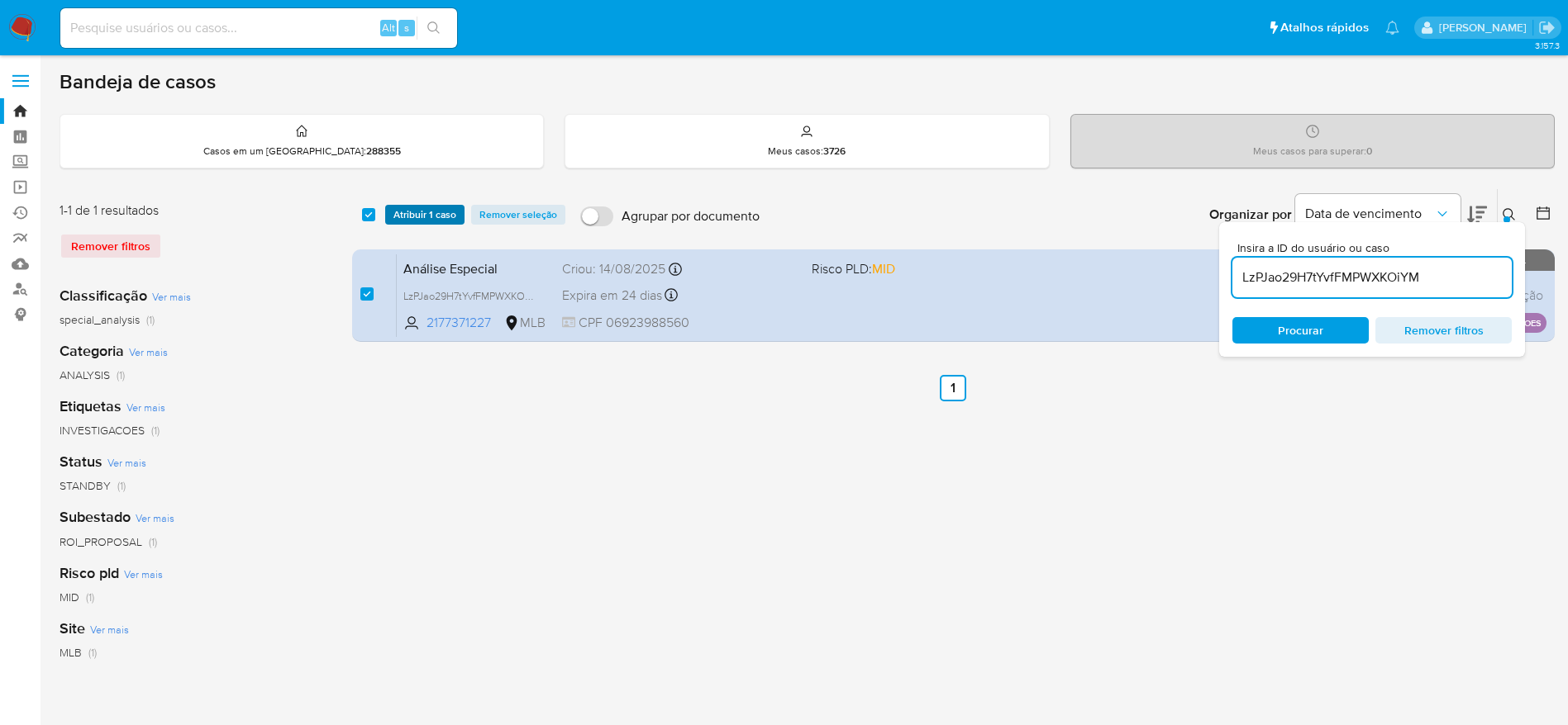
click at [416, 211] on span "Atribuir 1 caso" at bounding box center [425, 214] width 63 height 17
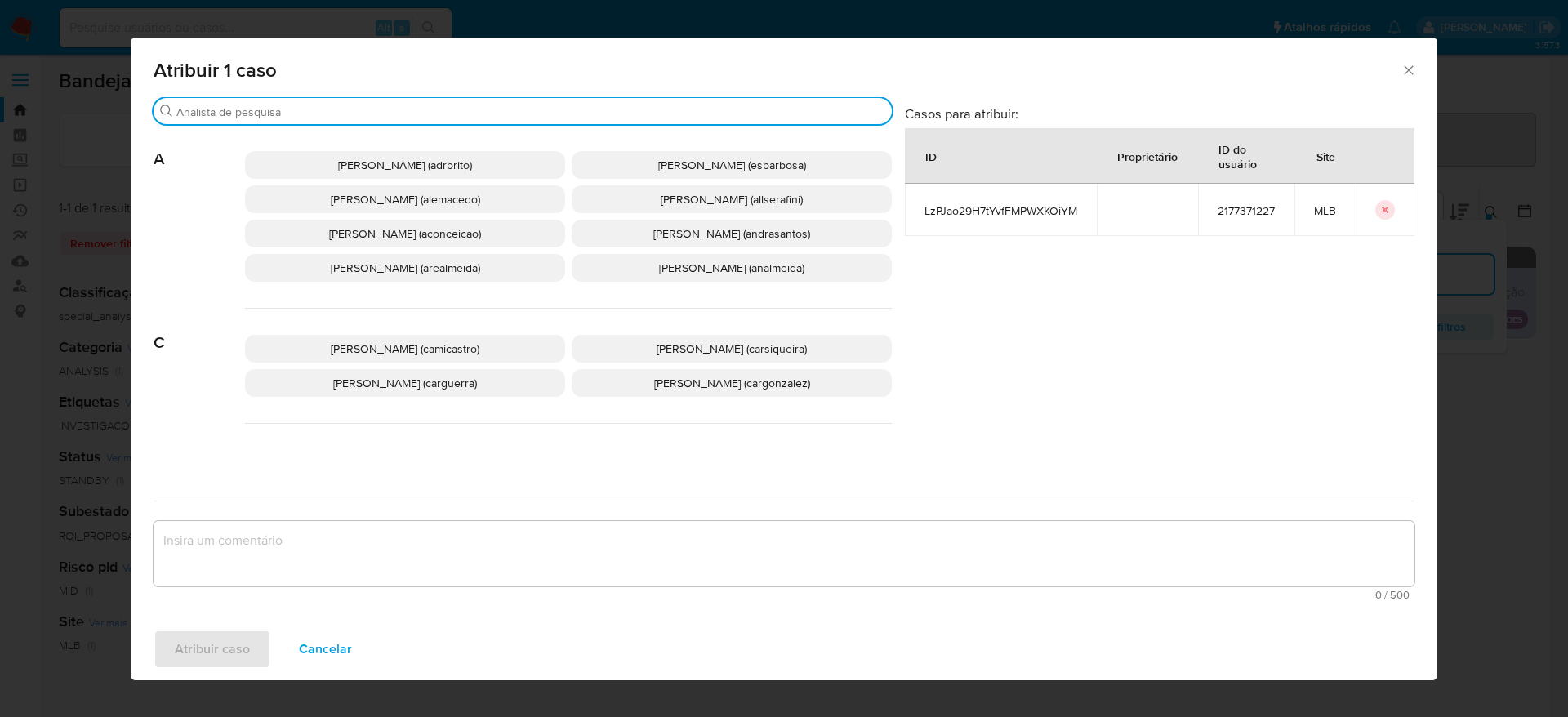
click at [418, 116] on input "Procurar" at bounding box center [530, 112] width 708 height 15
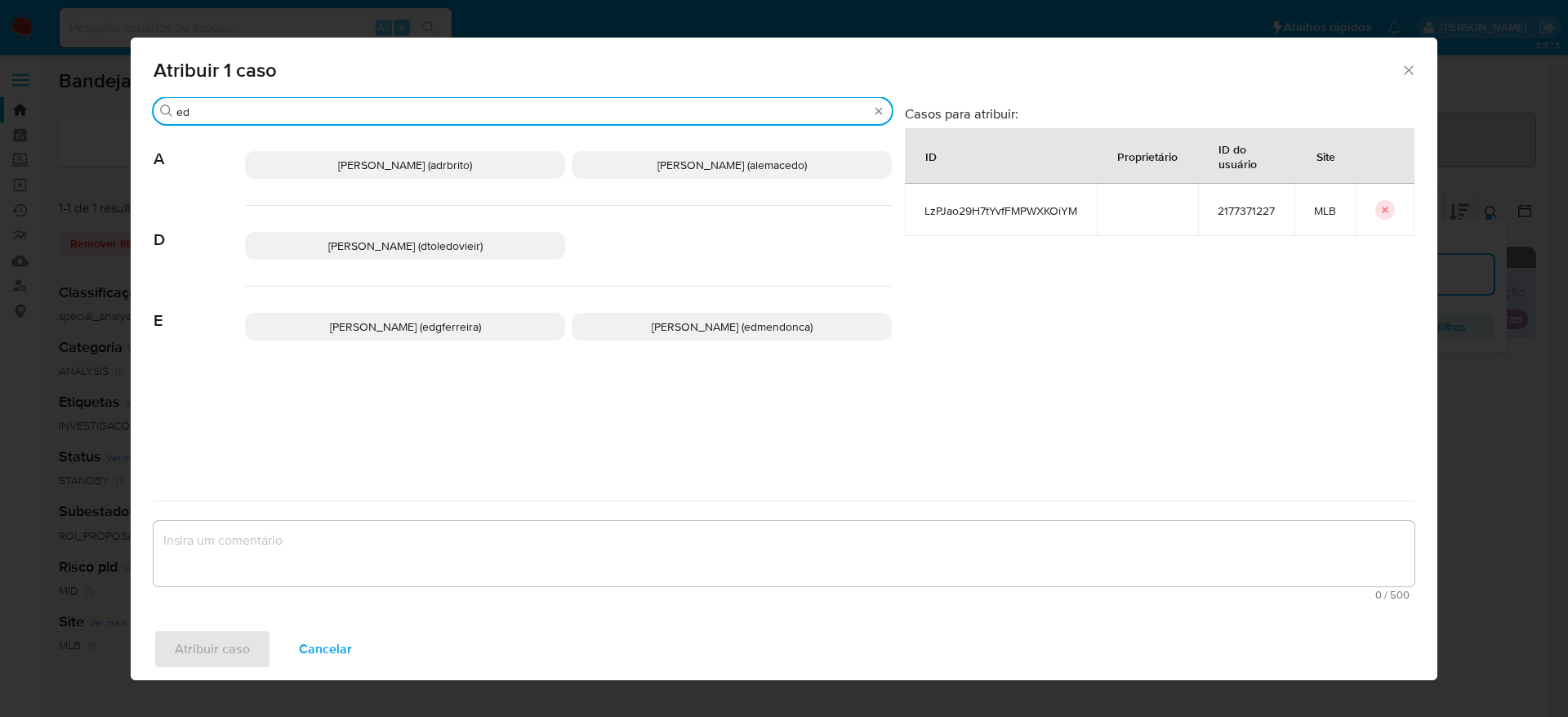
type input "ed"
click at [651, 334] on span "Eduardo Mendonca Dutra (edmendonca)" at bounding box center [731, 327] width 161 height 17
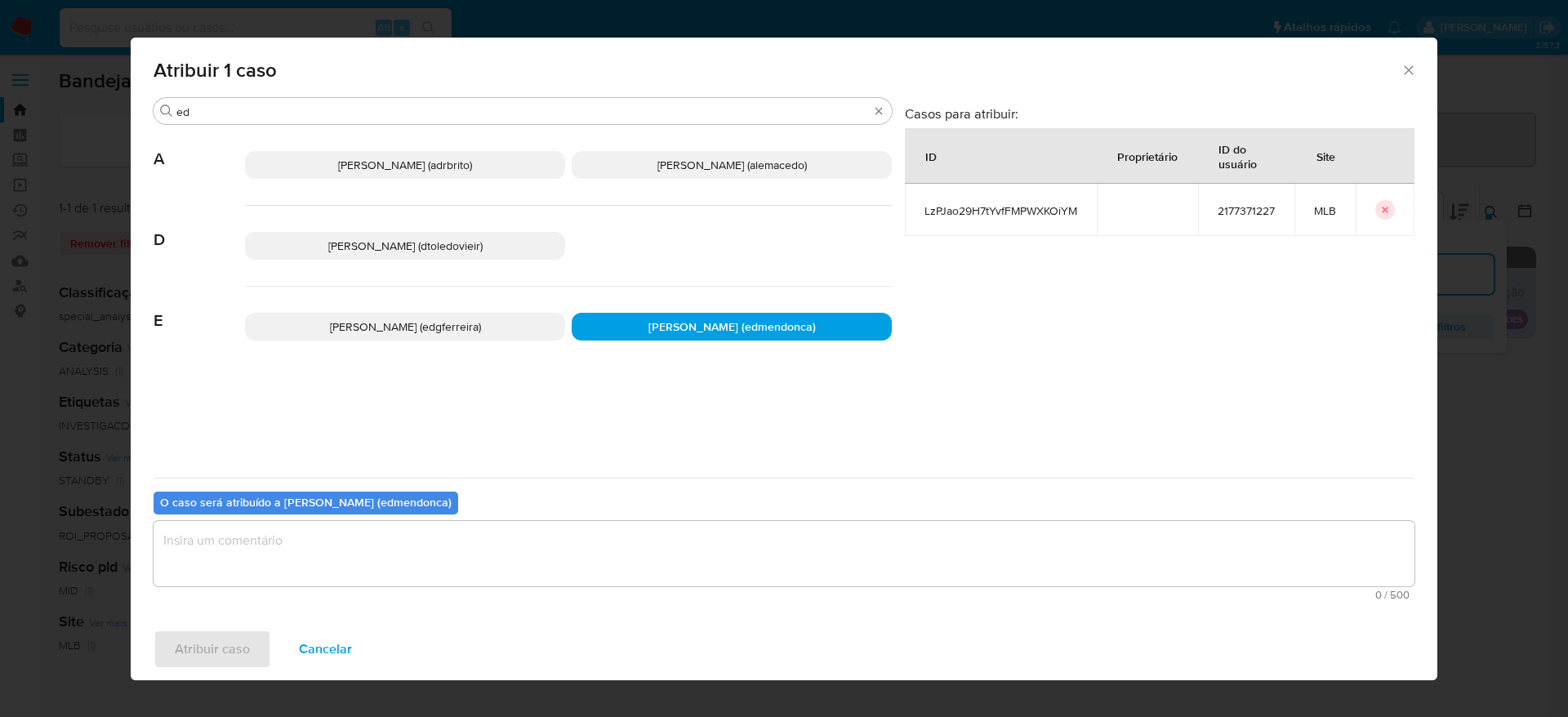
click at [367, 575] on textarea "assign-modal" at bounding box center [784, 554] width 1261 height 65
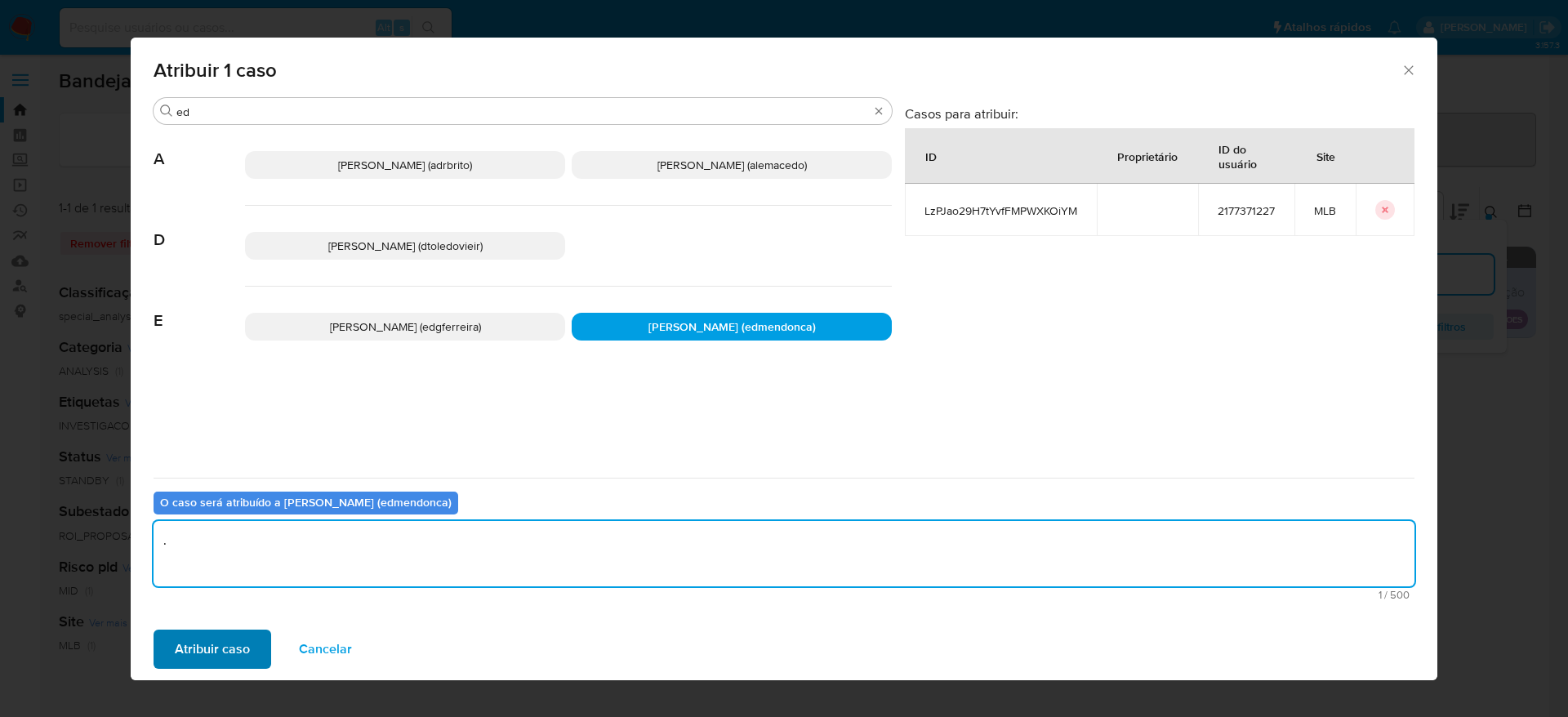
type textarea "."
click at [199, 646] on span "Atribuir caso" at bounding box center [212, 649] width 75 height 36
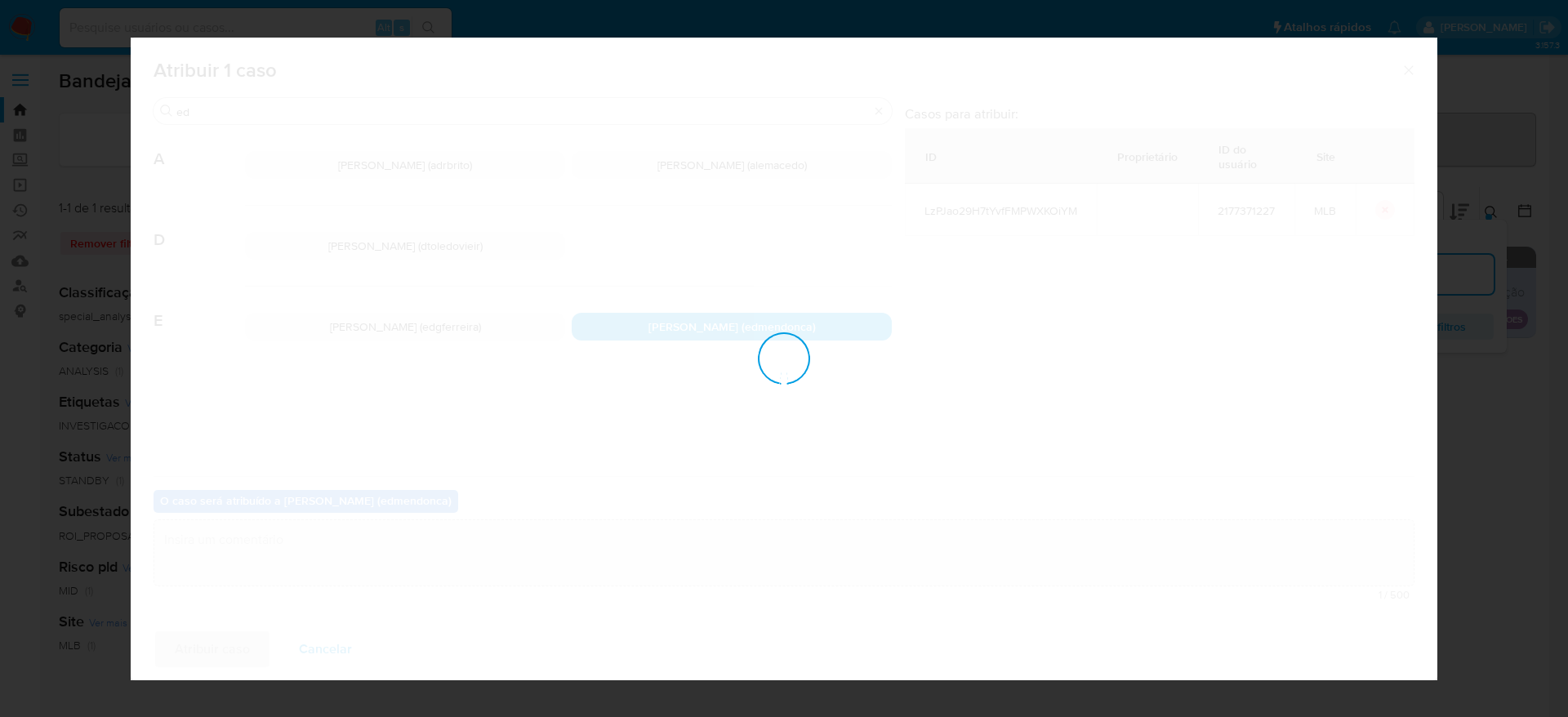
checkbox input "false"
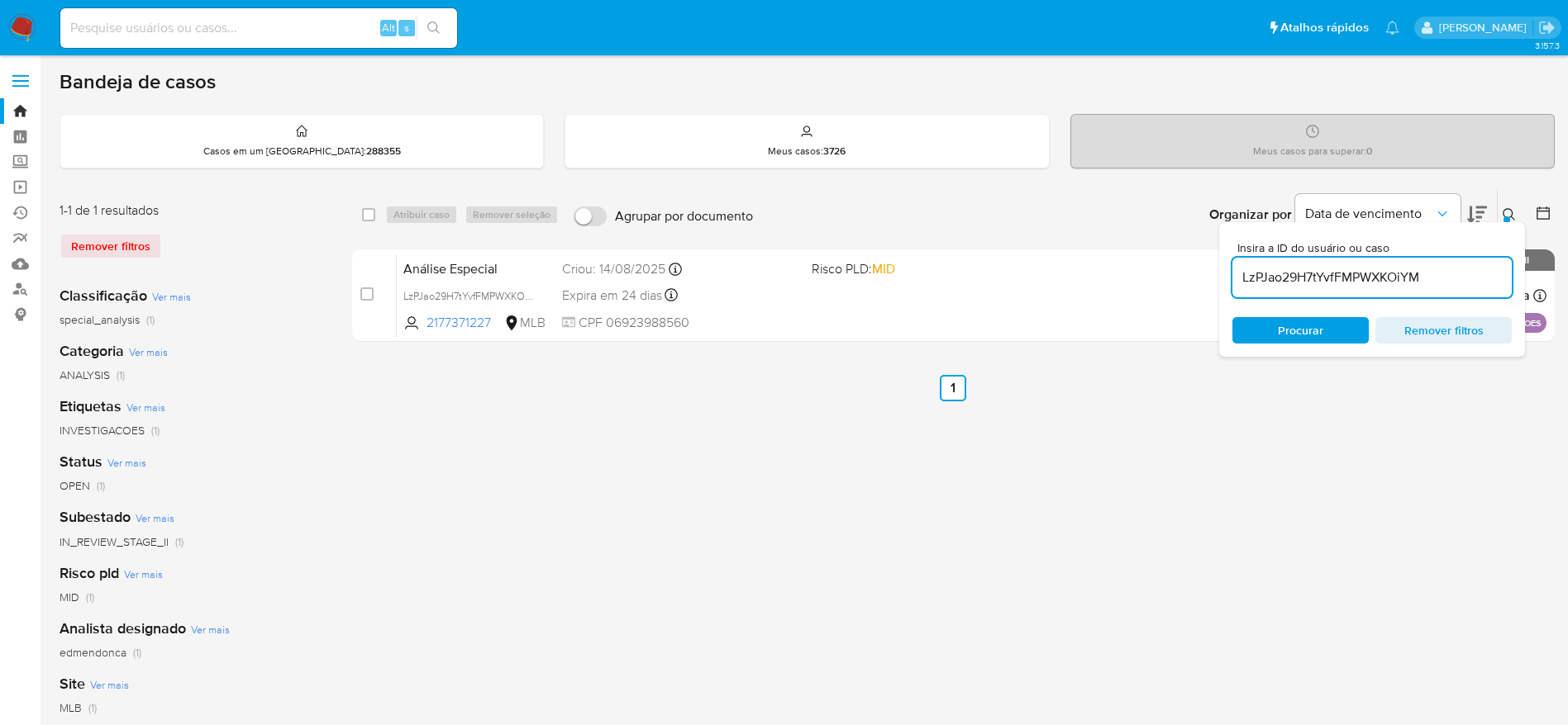
click at [267, 26] on input at bounding box center [258, 28] width 397 height 21
paste input "LzPJao29H7tYvfFMPWXKOiYM"
type input "LzPJao29H7tYvfFMPWXKOiYM"
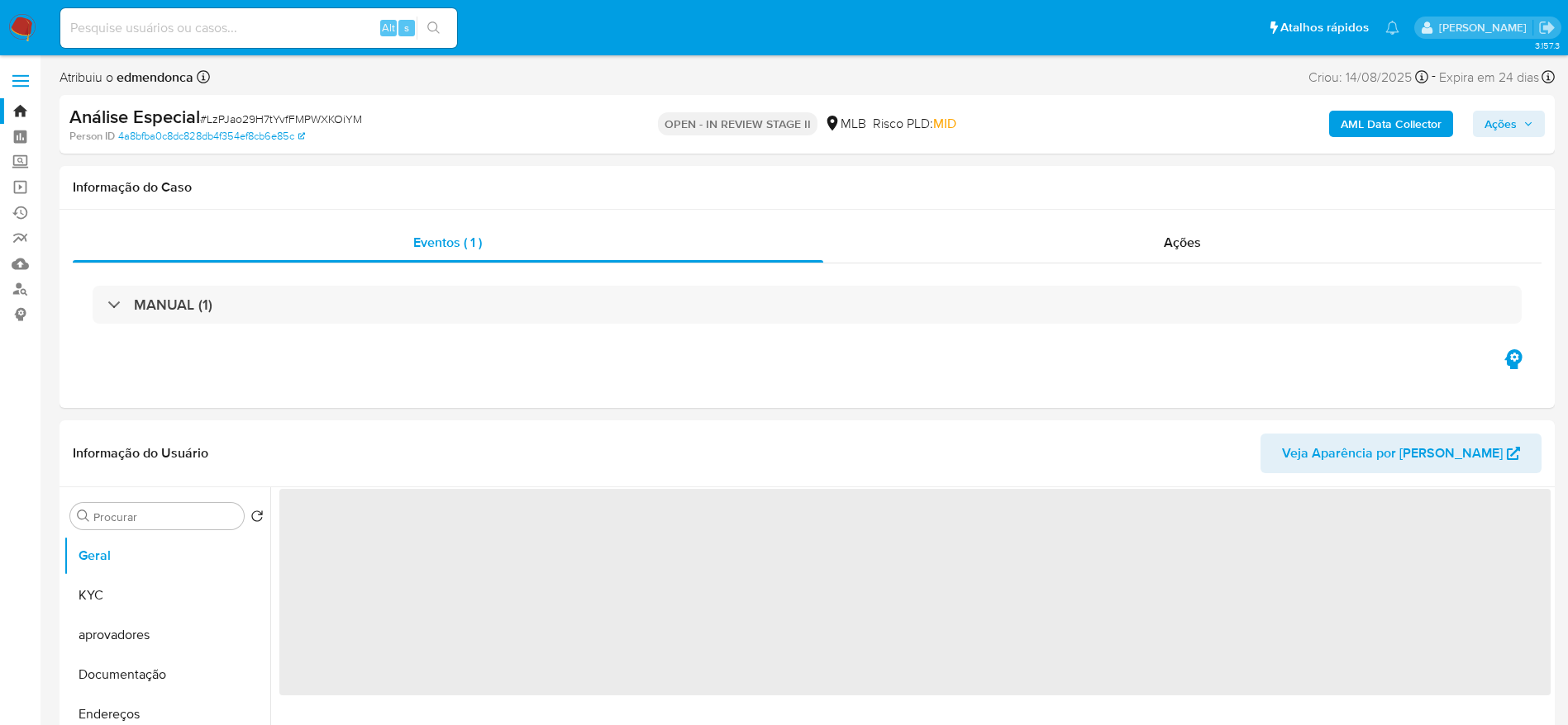
select select "10"
